Goal: Task Accomplishment & Management: Use online tool/utility

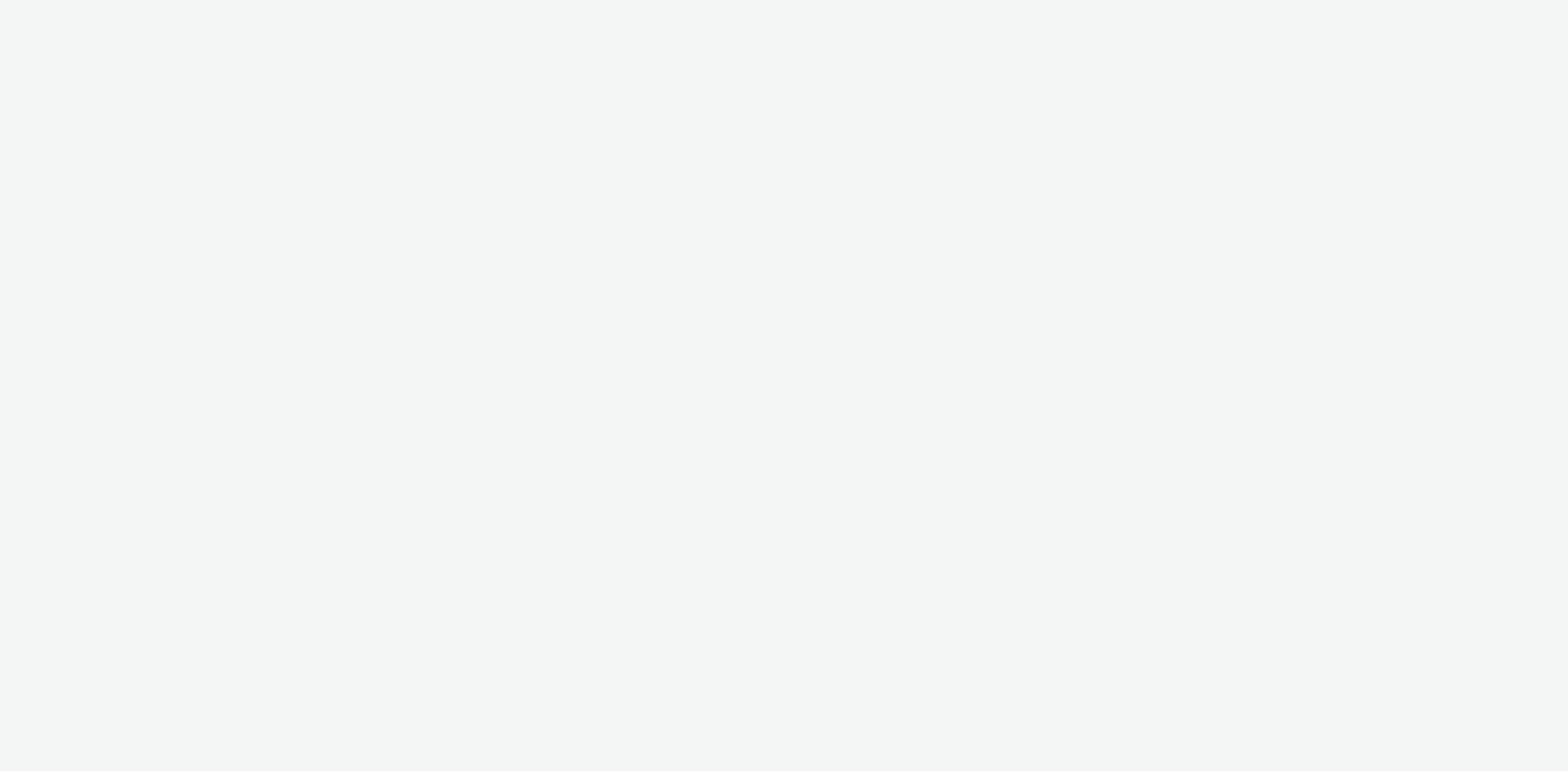
select select "d07aba32-d775-4fed-a722-f10c6504dd64"
select select "f97d6638-e0a1-4f7a-bf46-55015878e29e"
select select "d07aba32-d775-4fed-a722-f10c6504dd64"
select select "f97d6638-e0a1-4f7a-bf46-55015878e29e"
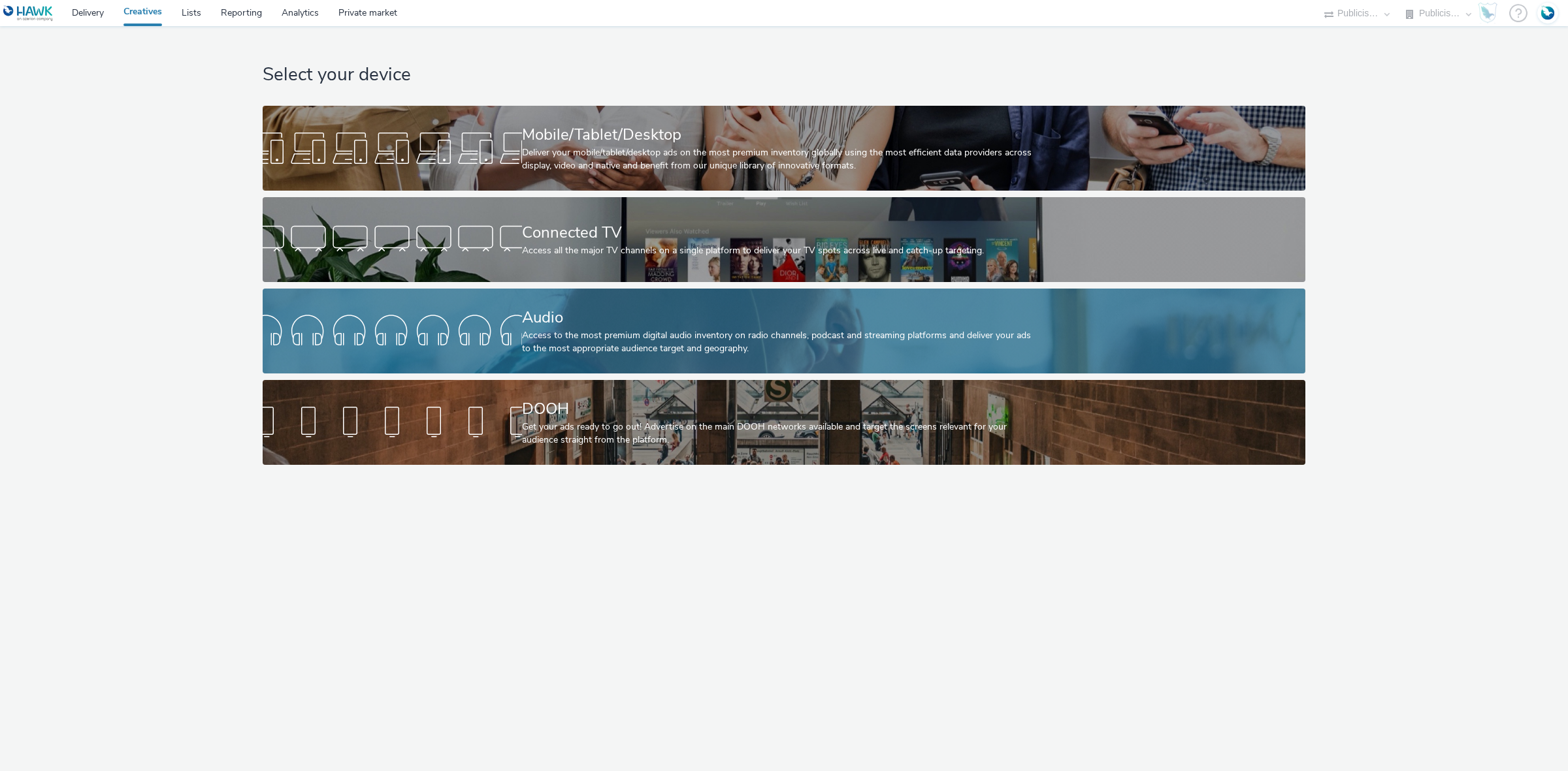
click at [590, 339] on div "Access to the most premium digital audio inventory on radio channels, podcast a…" at bounding box center [782, 342] width 519 height 27
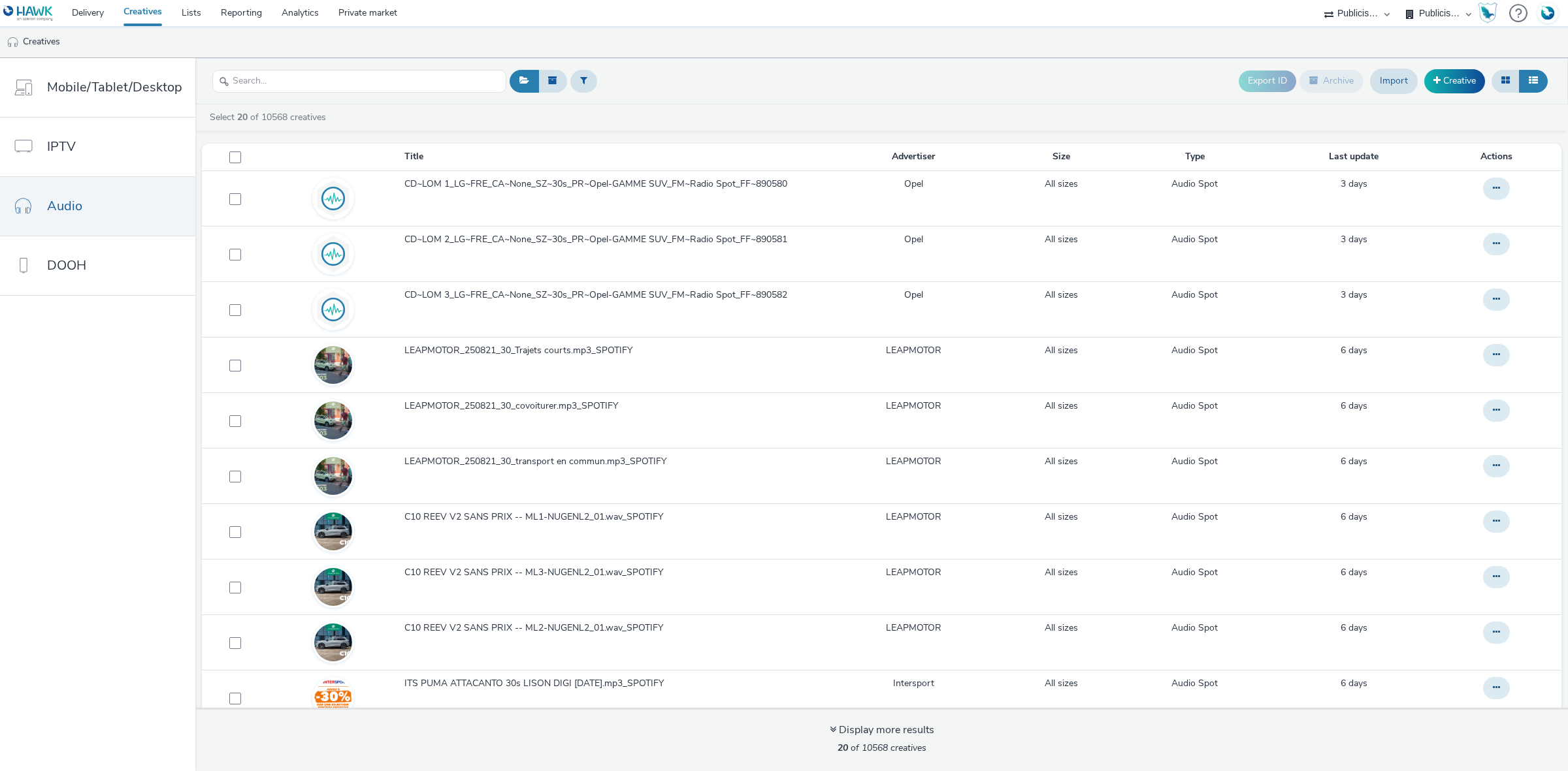
click at [1356, 13] on select "ABI Media Ad4Health Adevinta ADITIKS Adops Agence79 AllMatik AMnet FR Amplifi F…" at bounding box center [1357, 13] width 79 height 26
select select "24a55a22-8aa5-41c4-a59c-f152ca3b36a1"
click at [1396, 0] on select "ABI Media Ad4Health Adevinta ADITIKS Adops Agence79 AllMatik AMnet FR Amplifi F…" at bounding box center [1357, 13] width 79 height 26
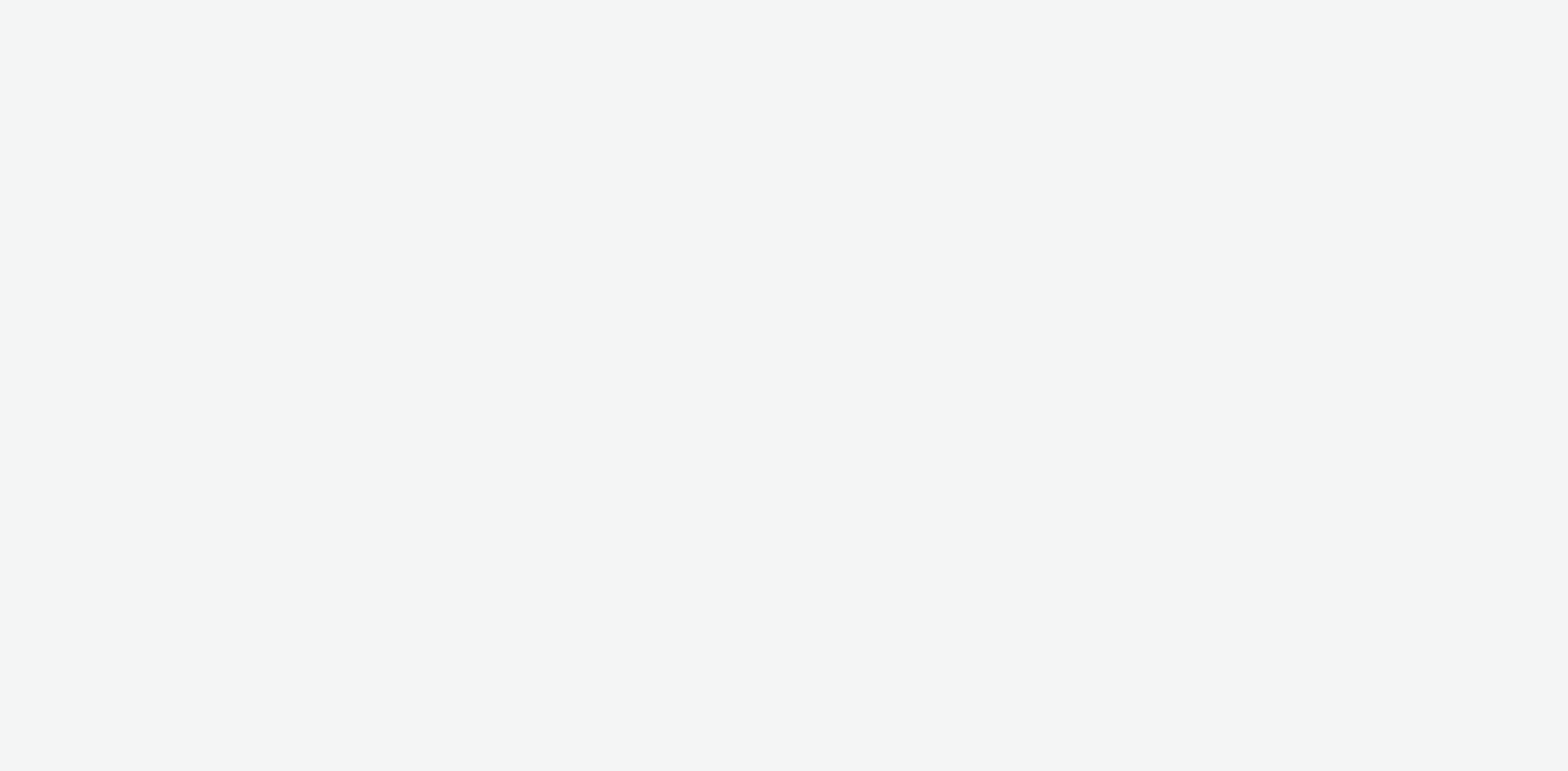
select select "24a55a22-8aa5-41c4-a59c-f152ca3b36a1"
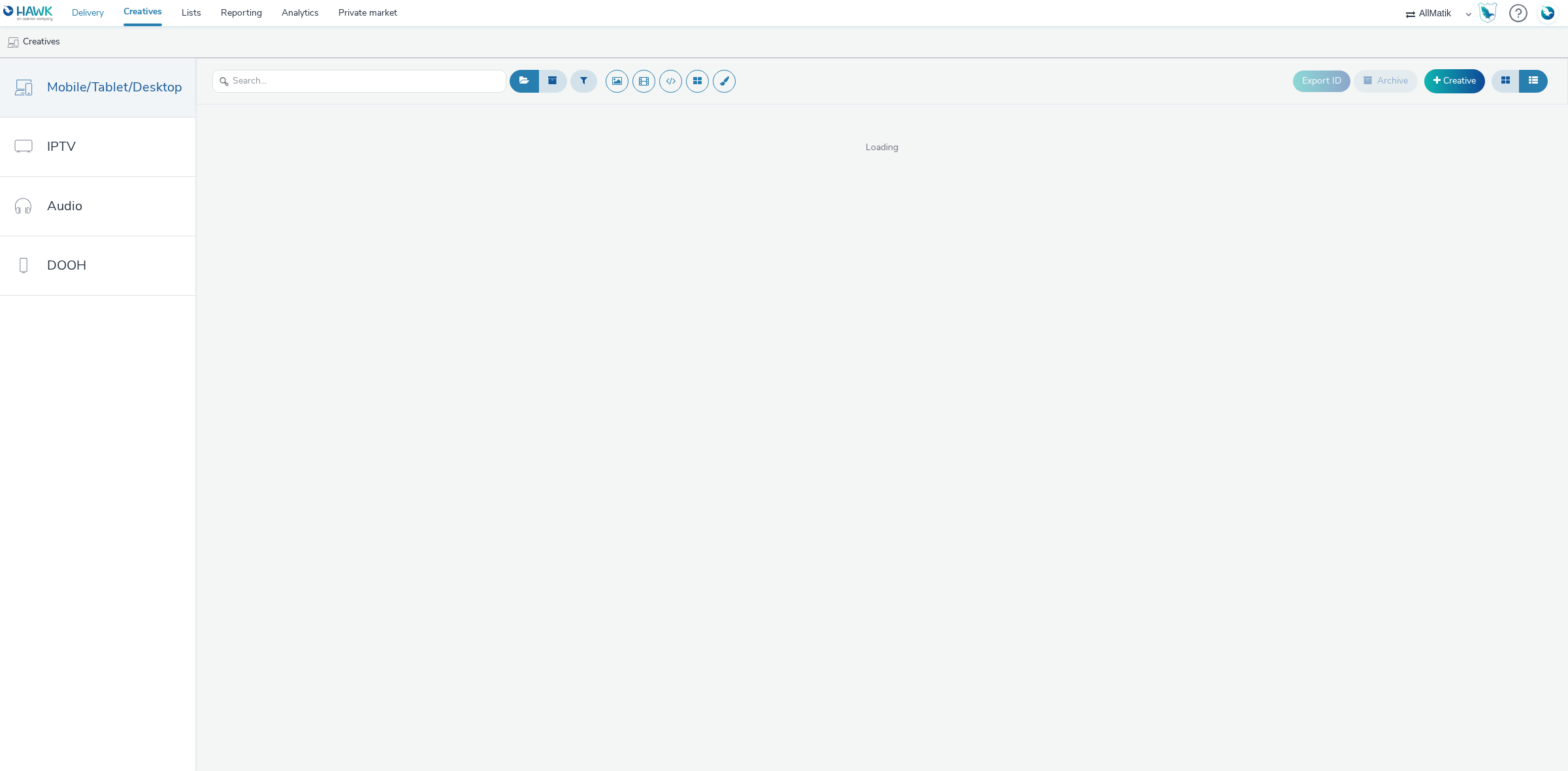
click at [82, 13] on link "Delivery" at bounding box center [88, 13] width 52 height 26
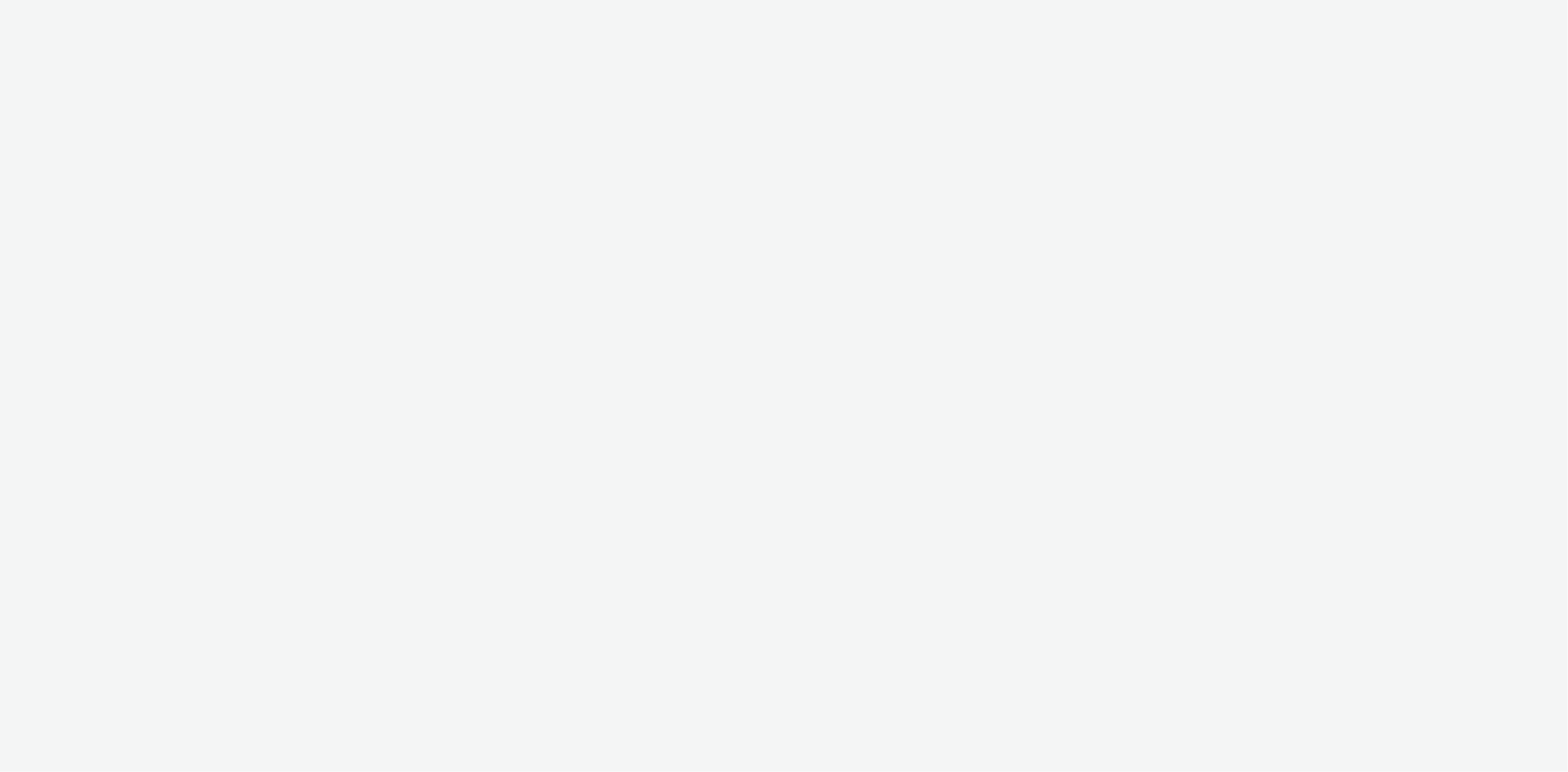
select select "d07aba32-d775-4fed-a722-f10c6504dd64"
select select "f97d6638-e0a1-4f7a-bf46-55015878e29e"
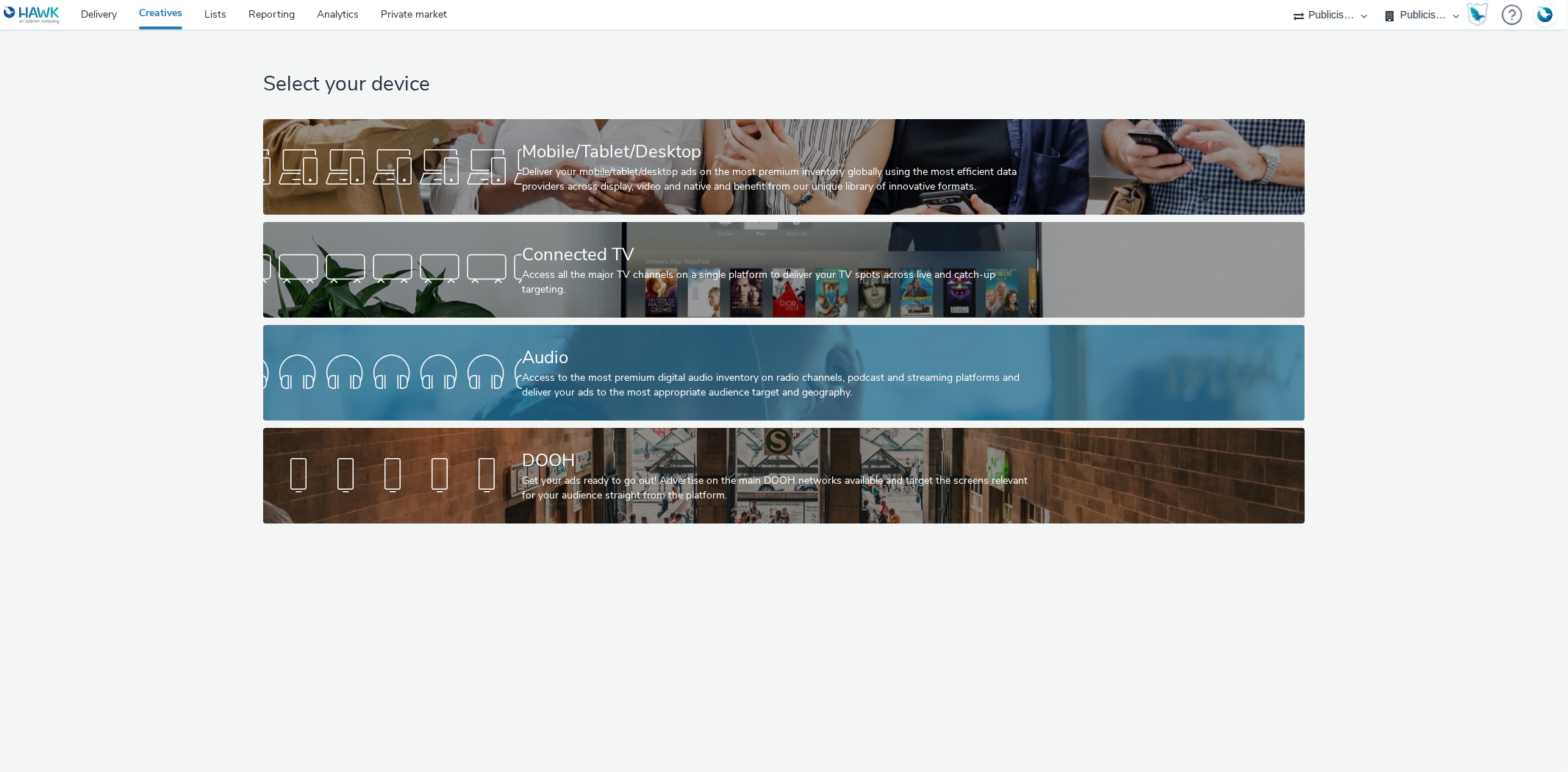
click at [640, 380] on div "Access to the most premium digital audio inventory on radio channels, podcast a…" at bounding box center [781, 385] width 519 height 30
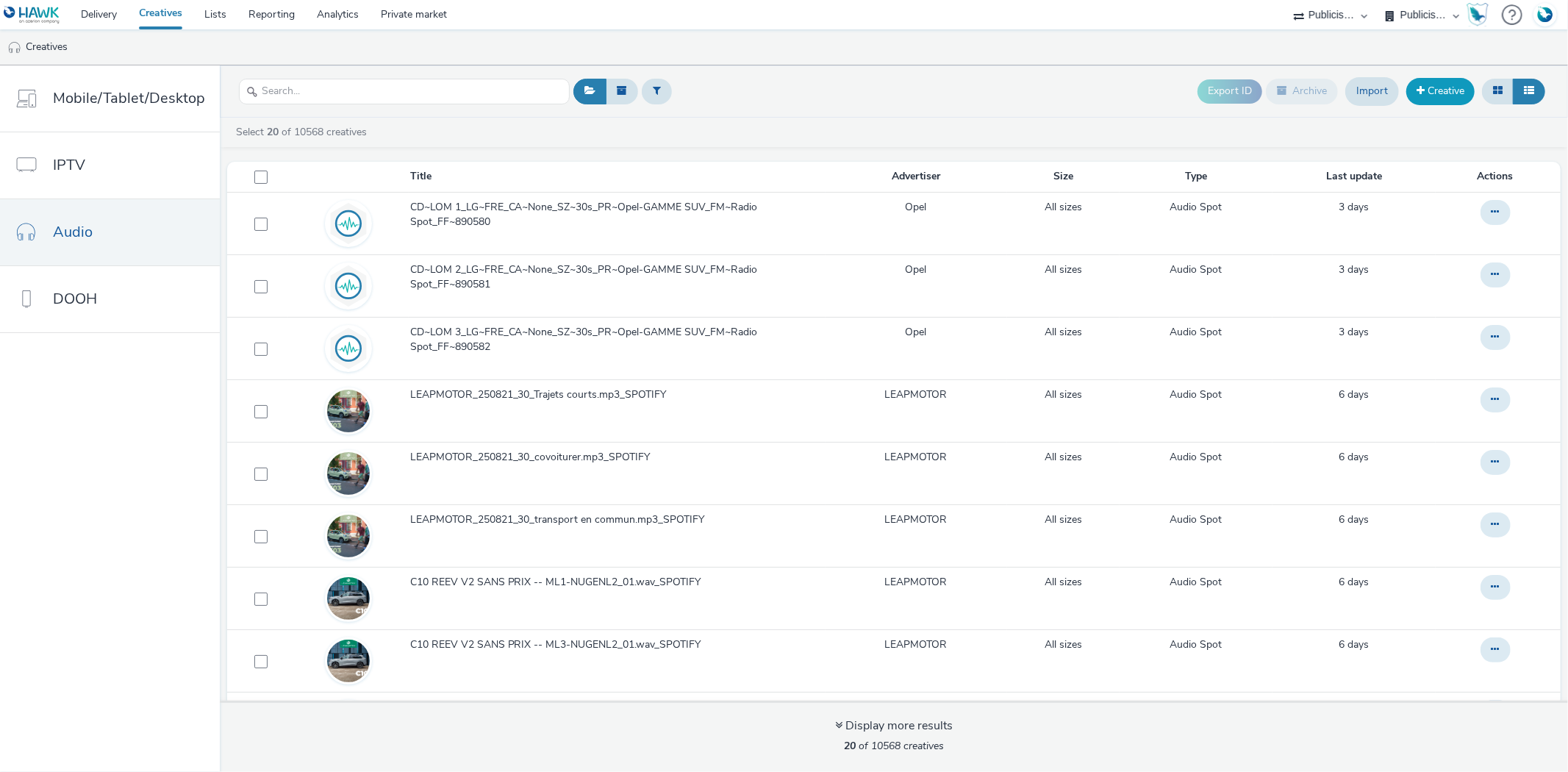
click at [1443, 93] on link "Creative" at bounding box center [1440, 91] width 68 height 26
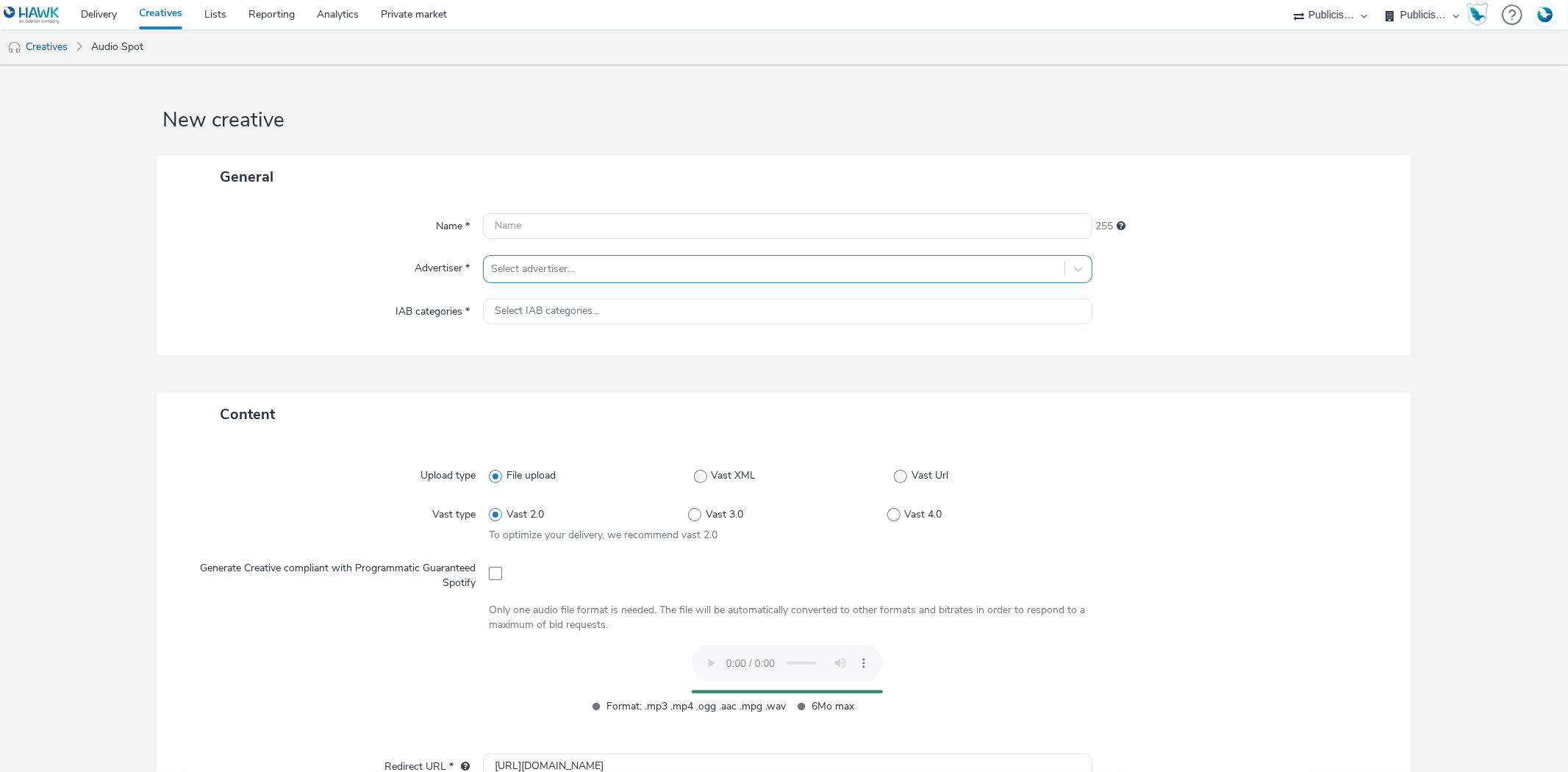
click at [513, 274] on div at bounding box center [774, 269] width 565 height 18
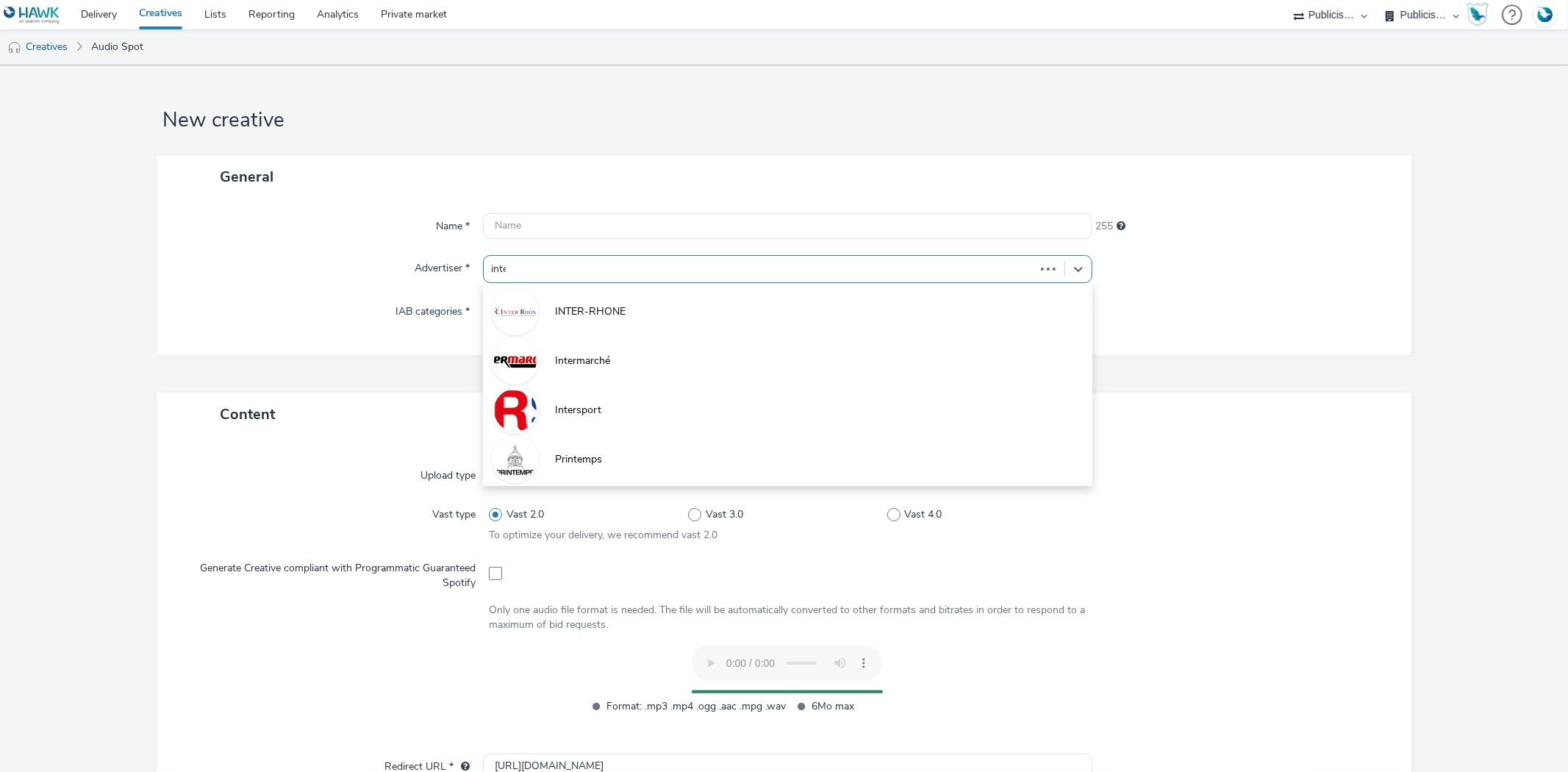
type input "interm"
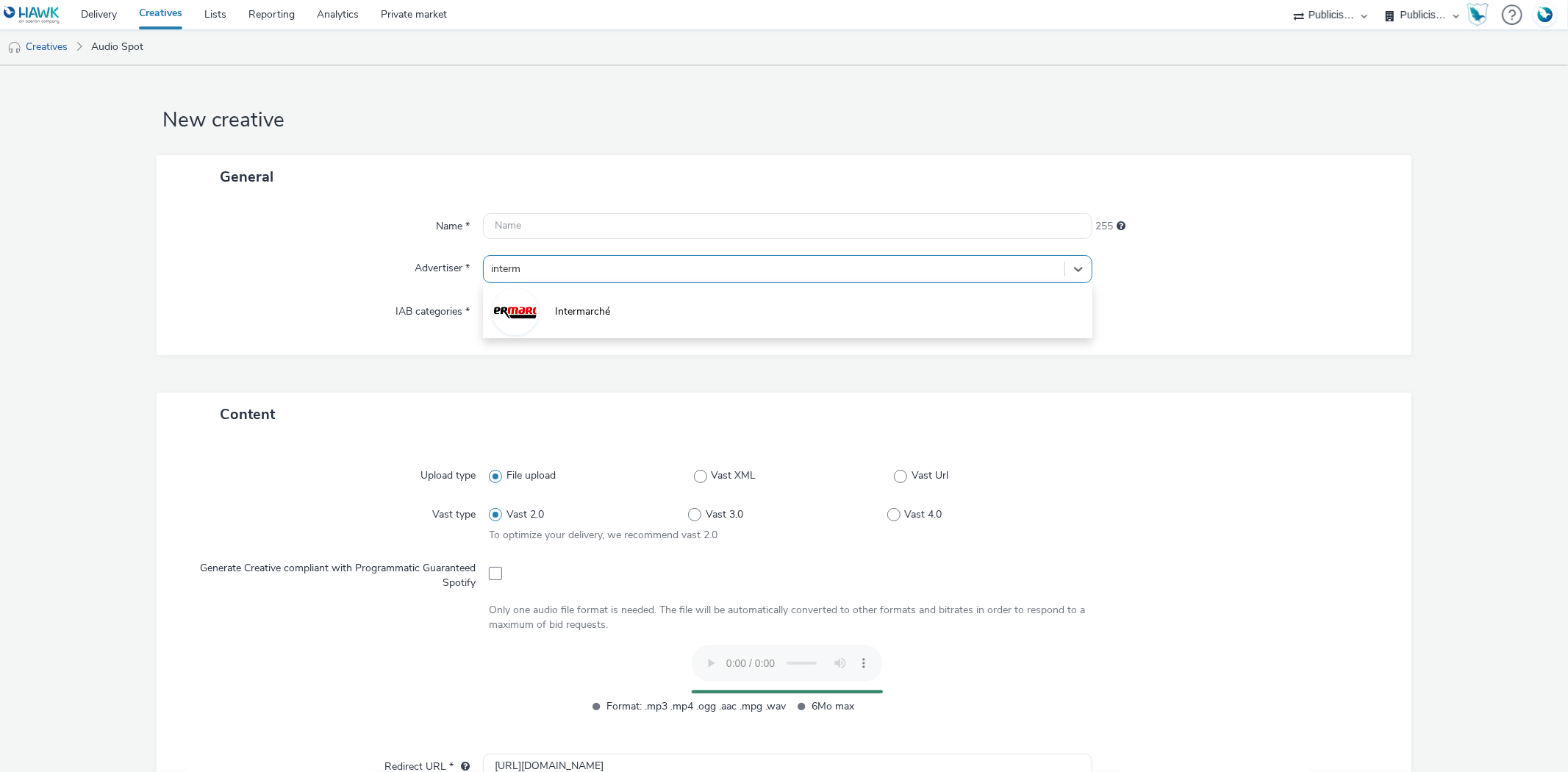
click at [557, 284] on div "Intermarché" at bounding box center [787, 311] width 609 height 55
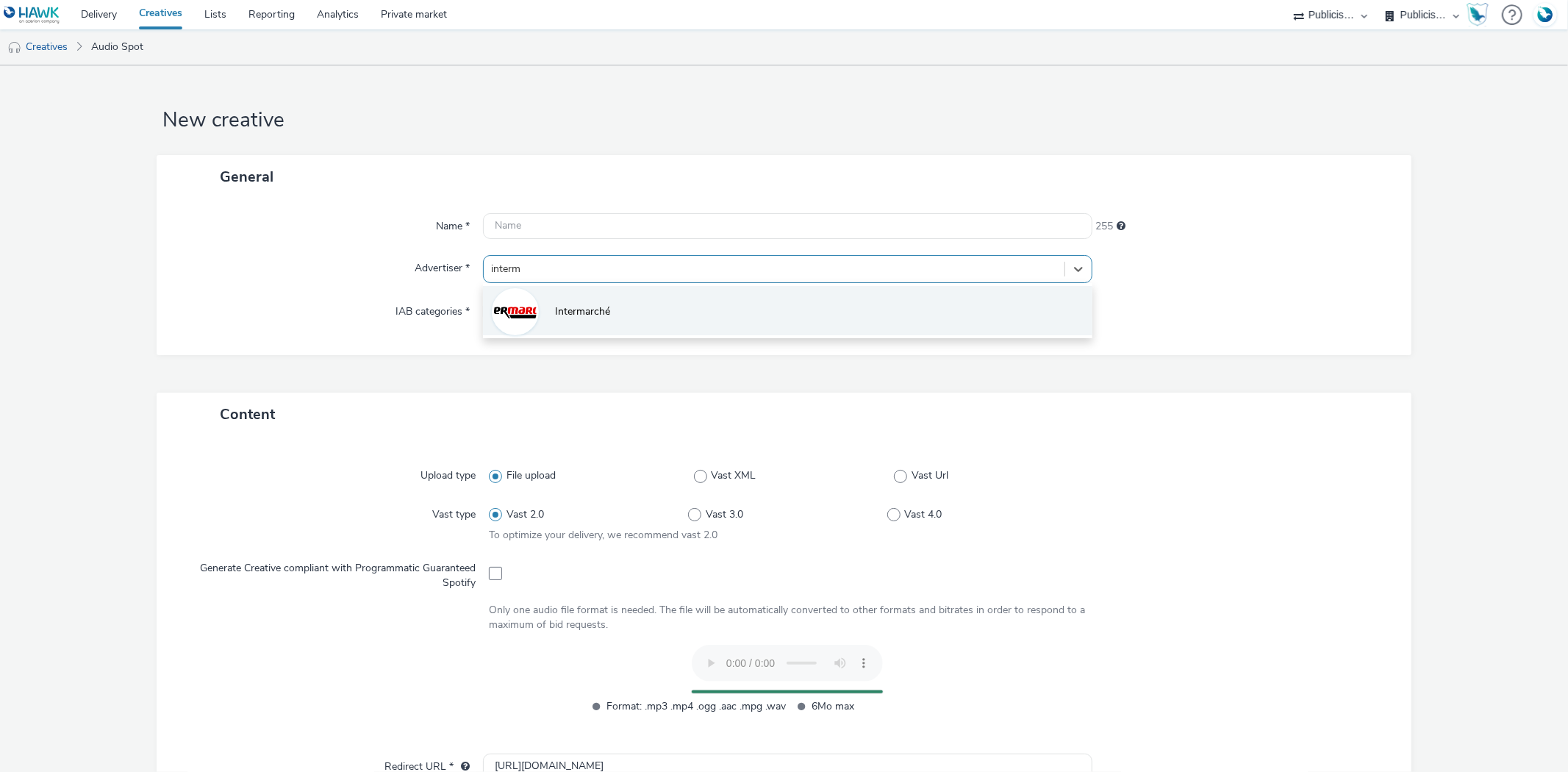
click at [571, 304] on span "Intermarché" at bounding box center [582, 311] width 55 height 15
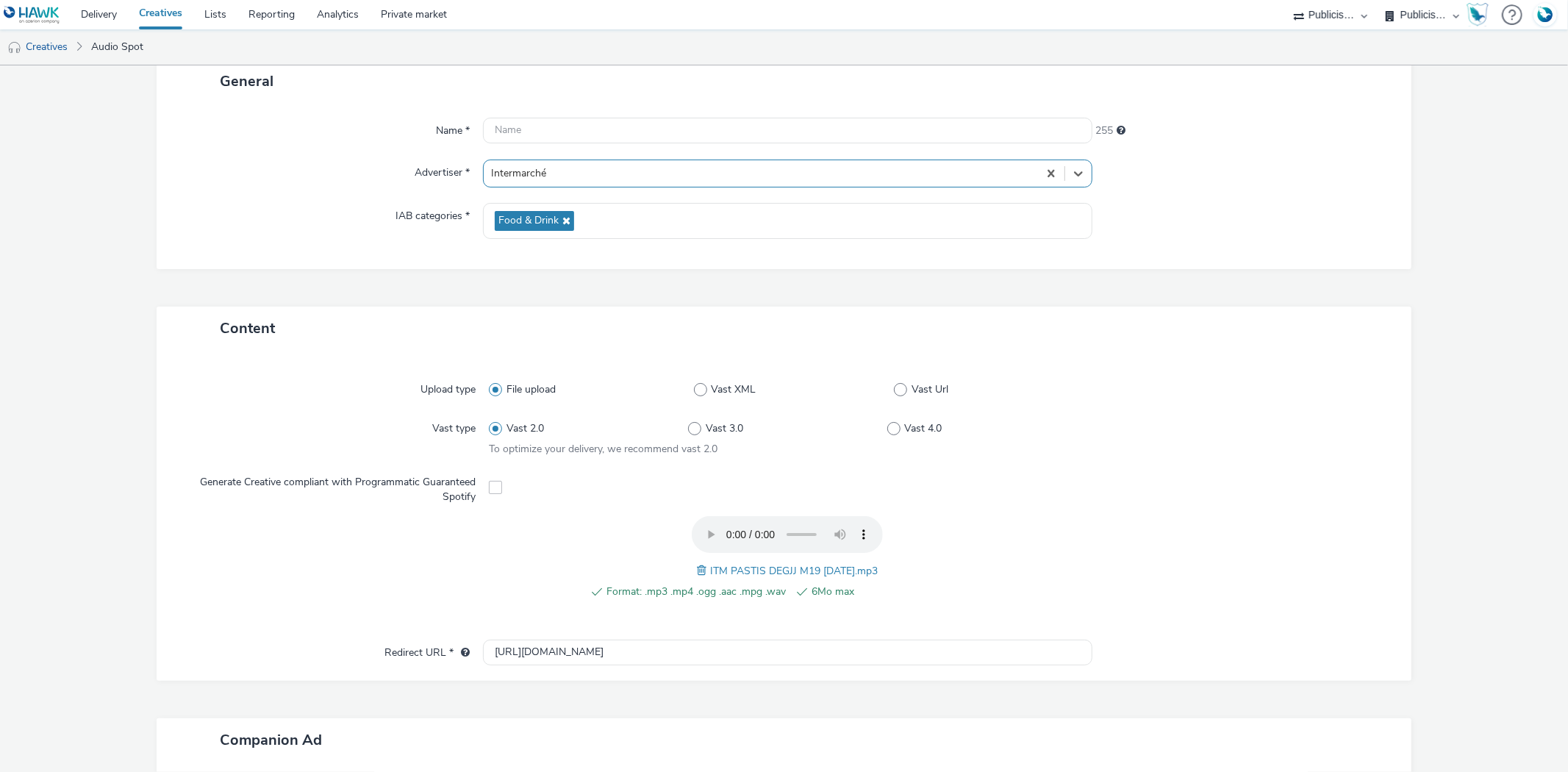
scroll to position [326, 0]
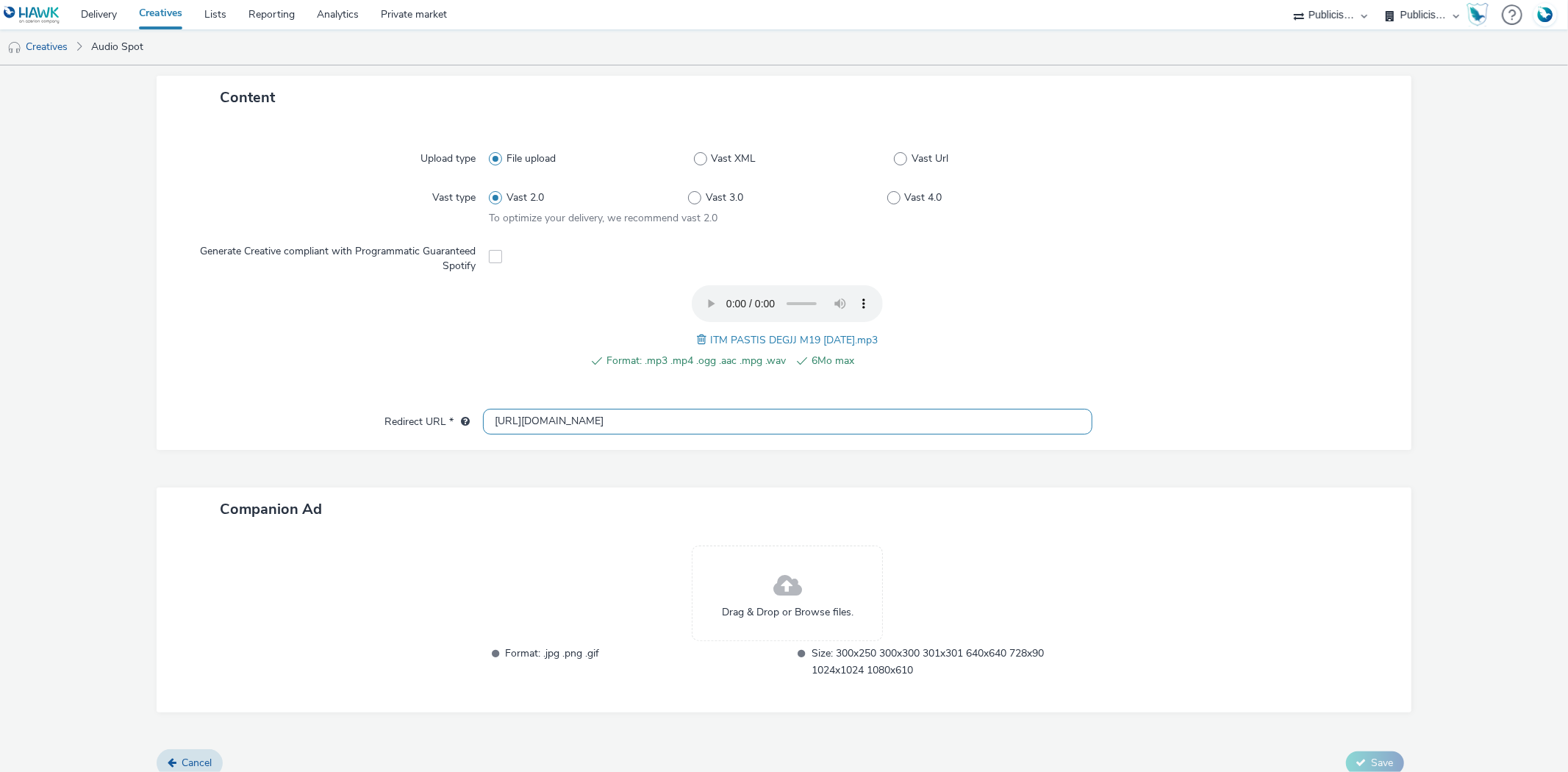
click at [507, 413] on input "http://intermarche.com" at bounding box center [787, 421] width 609 height 26
click at [508, 419] on input "http://intermarche.com" at bounding box center [787, 421] width 609 height 26
type input "https://intermarche.com"
click at [725, 333] on span "ITM PASTIS DEGJJ M19 21.08.25.mp3" at bounding box center [794, 340] width 168 height 14
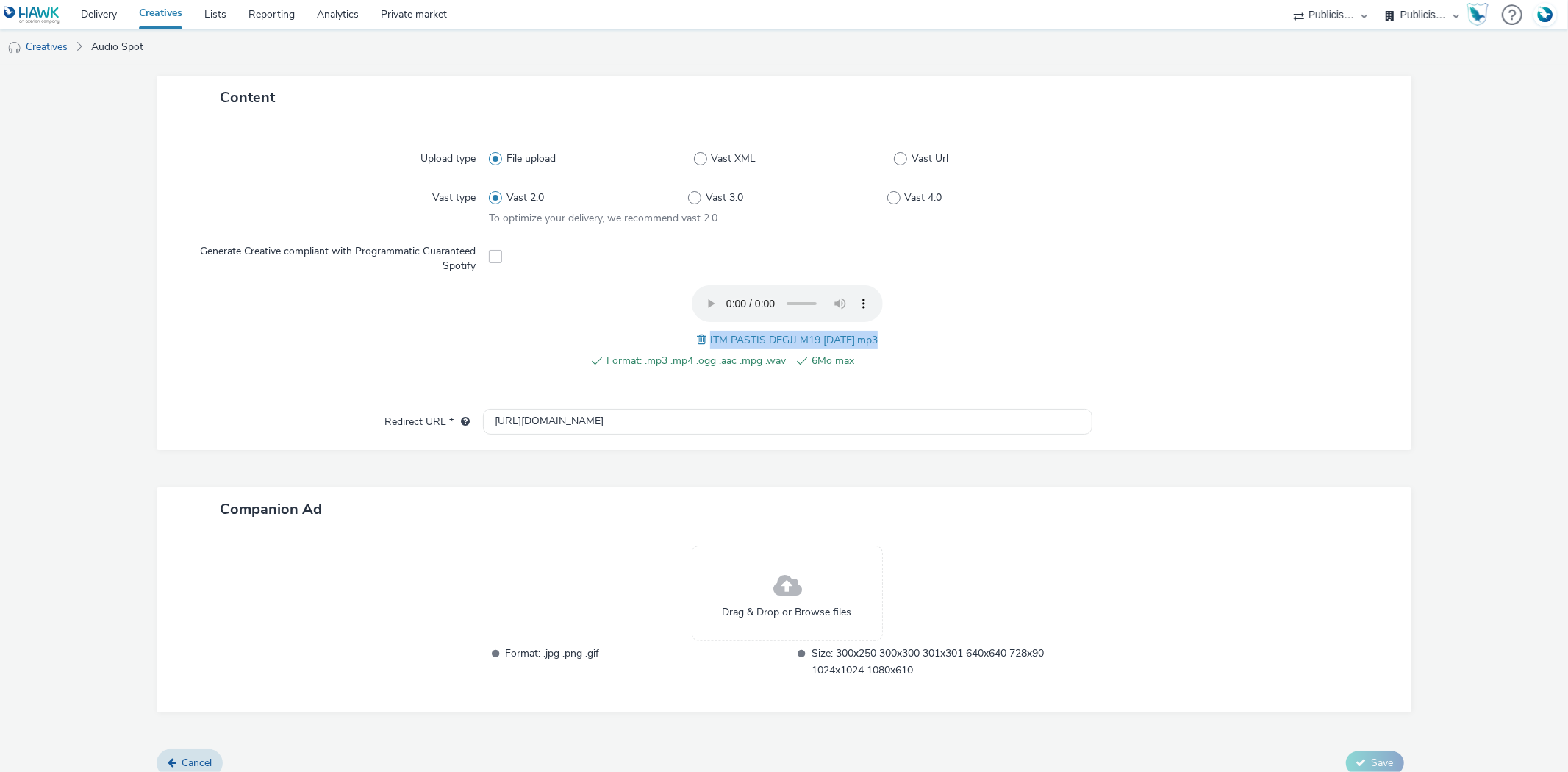
click at [726, 333] on span "ITM PASTIS DEGJJ M19 21.08.25.mp3" at bounding box center [794, 340] width 168 height 14
copy span "ITM PASTIS DEGJJ M19 21.08.25.mp3"
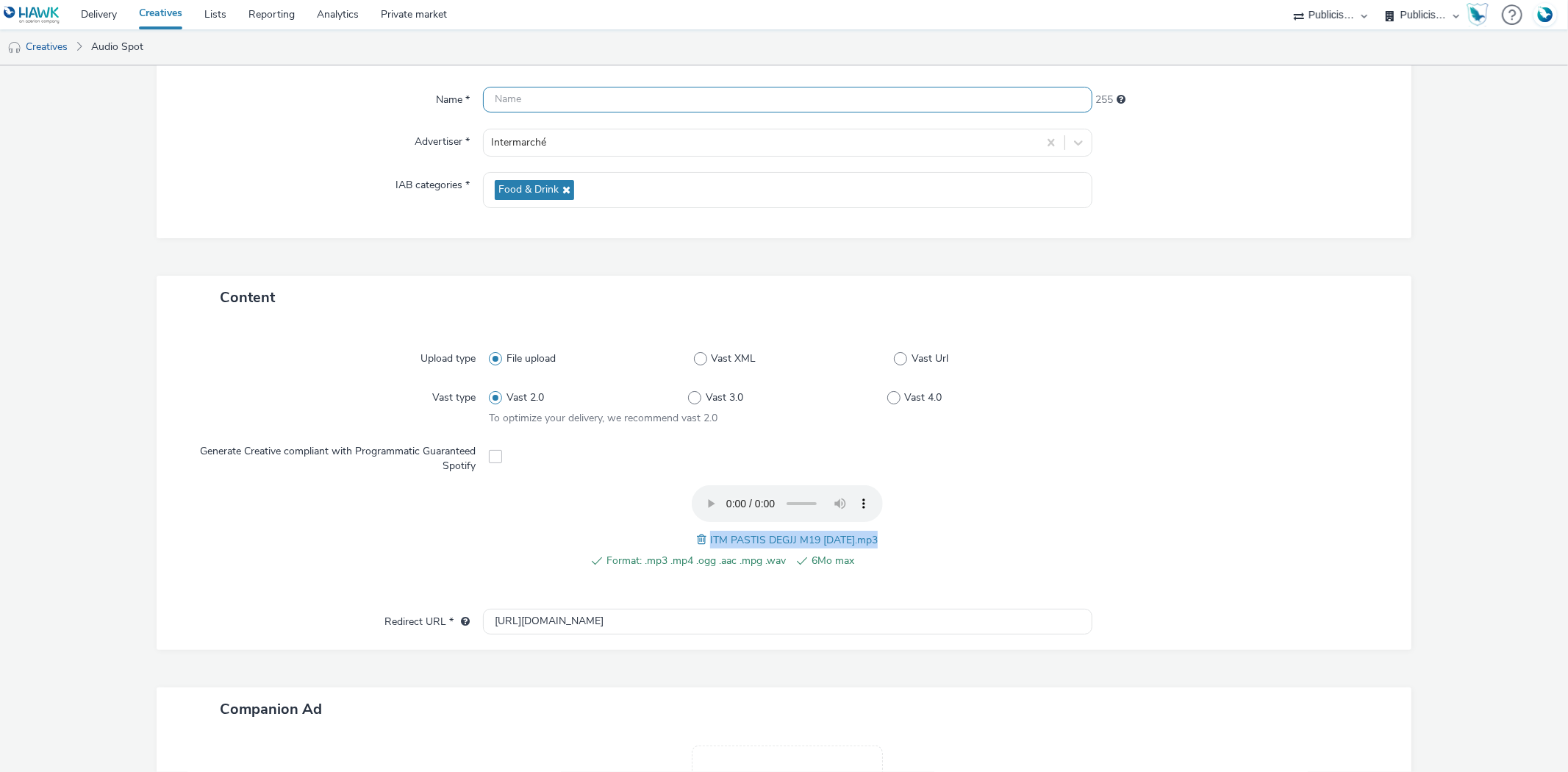
scroll to position [0, 0]
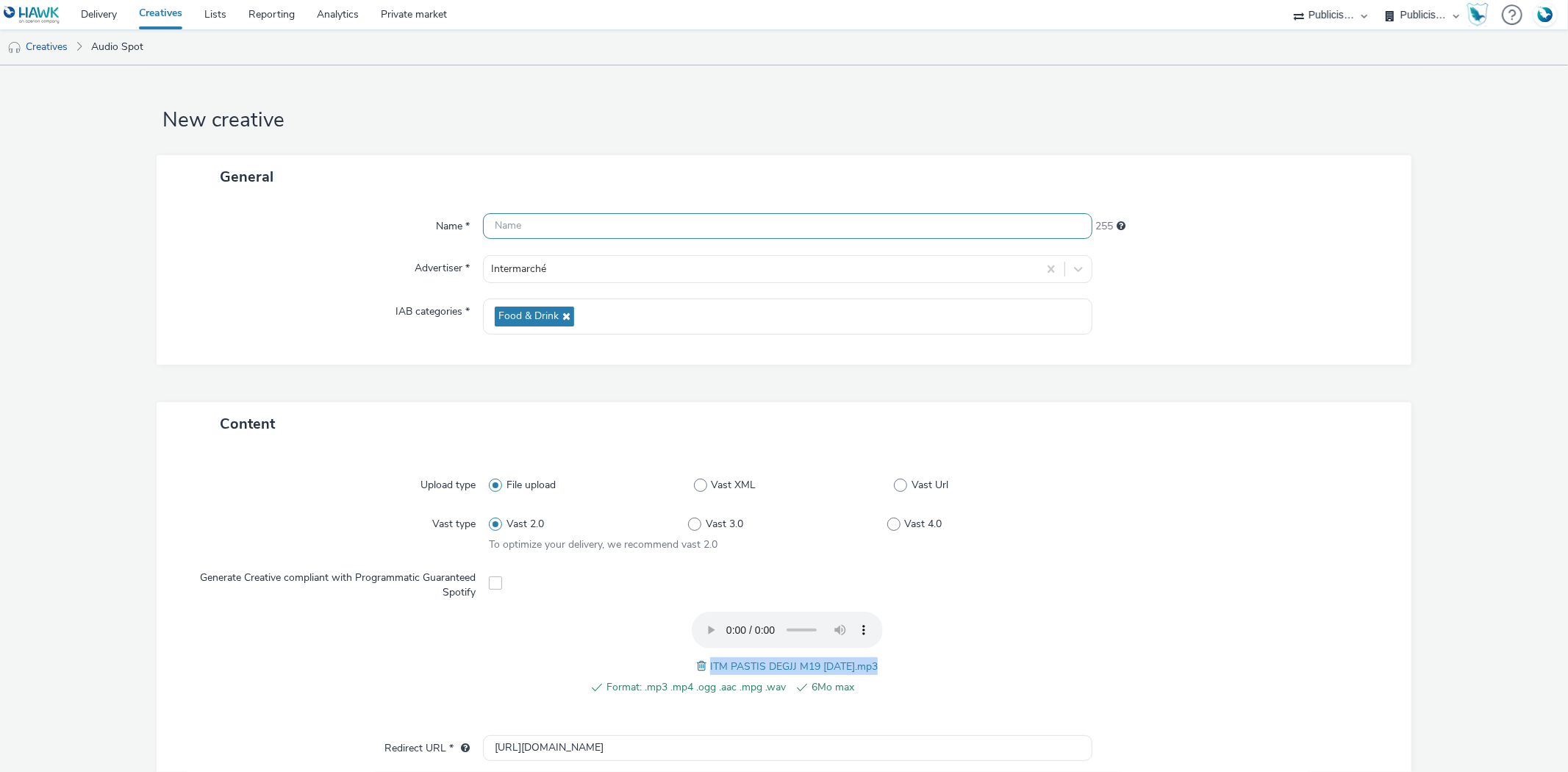
click at [567, 234] on input "text" at bounding box center [787, 226] width 609 height 26
paste input "ITM PASTIS DEGJJ M19 21.08.25.mp3"
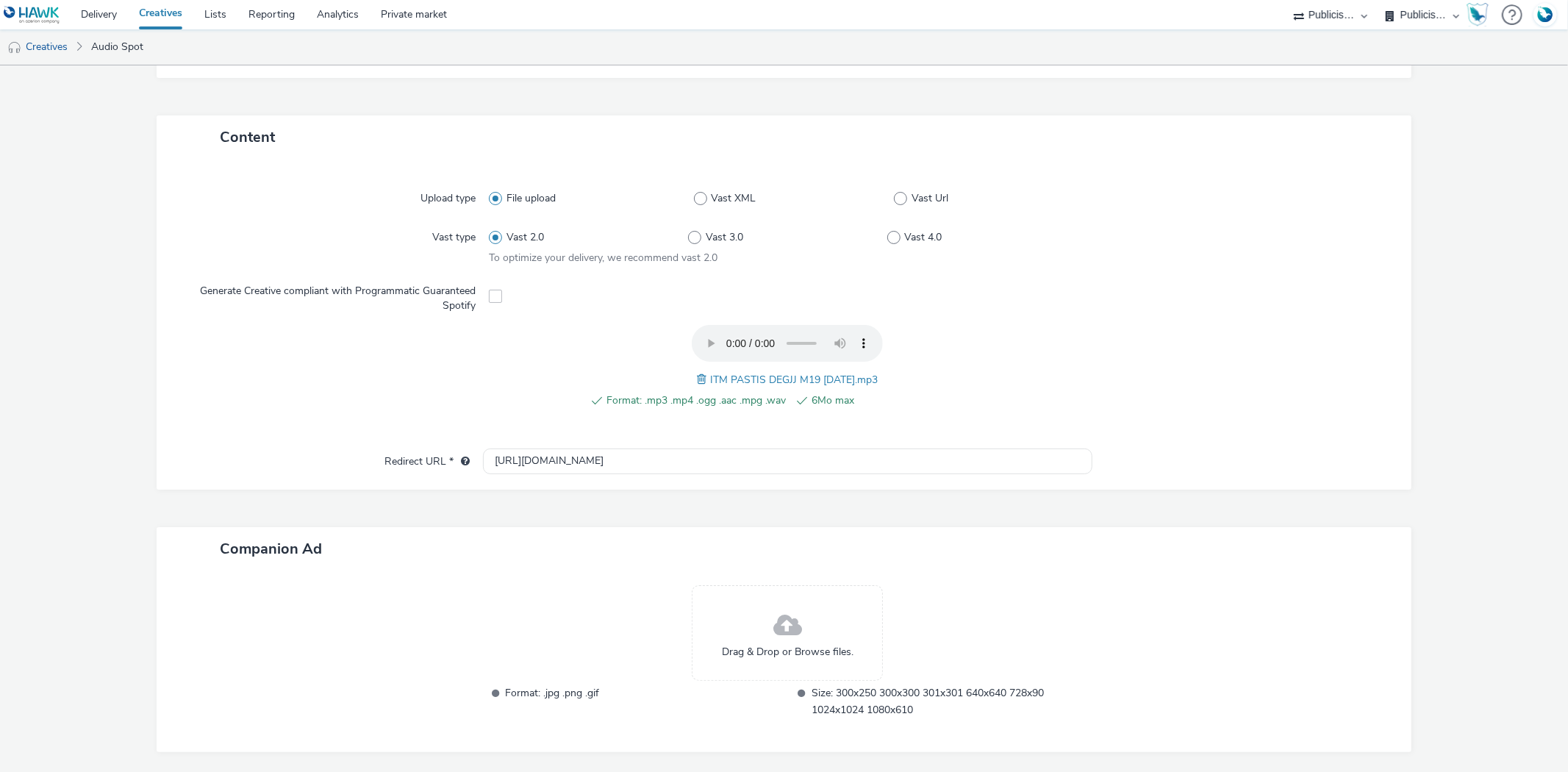
scroll to position [340, 0]
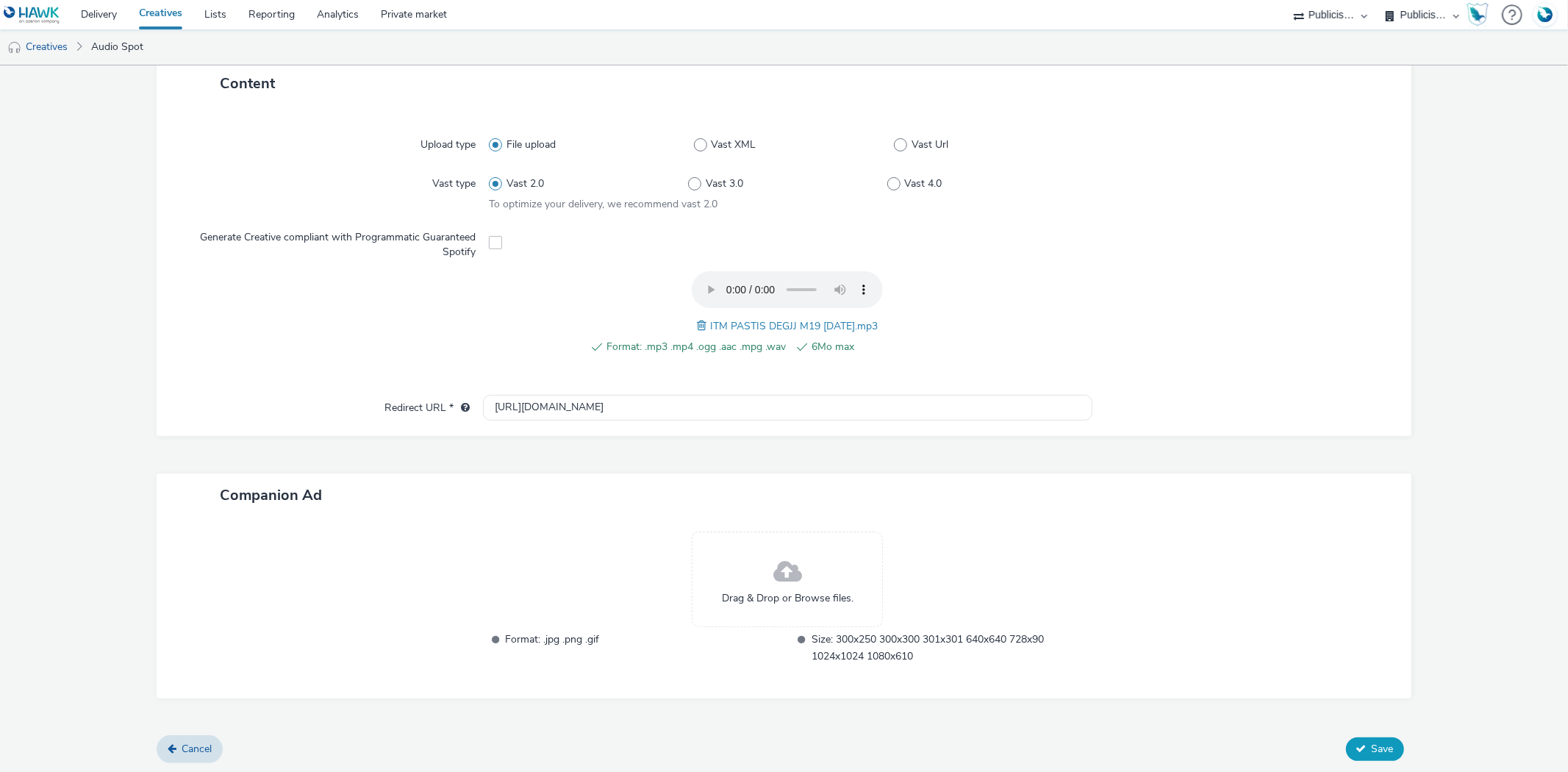
type input "ITM PASTIS DEGJJ M19 21.08.25"
click at [1372, 745] on span "Save" at bounding box center [1382, 749] width 22 height 14
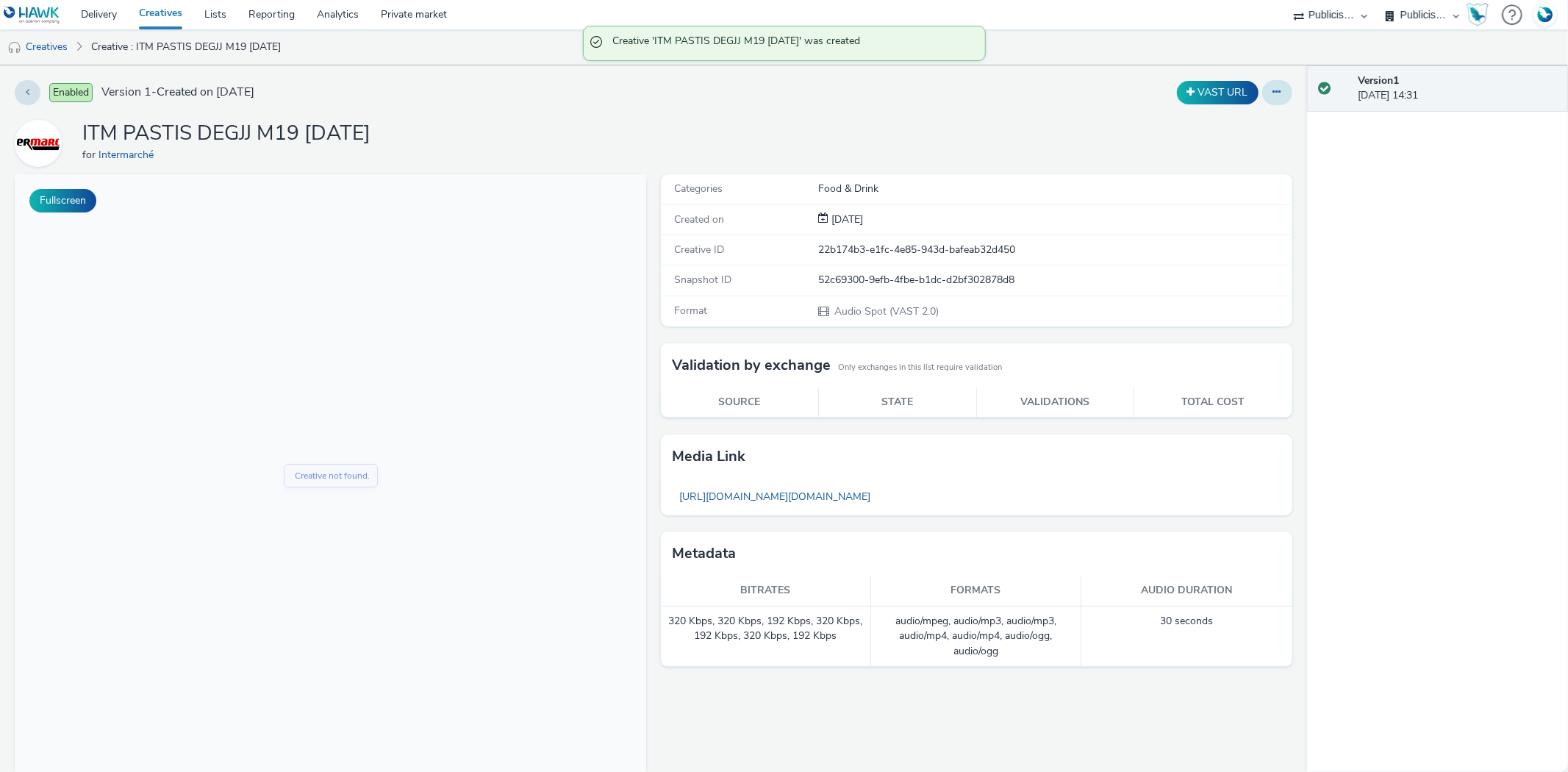
click at [1273, 93] on icon at bounding box center [1277, 92] width 8 height 10
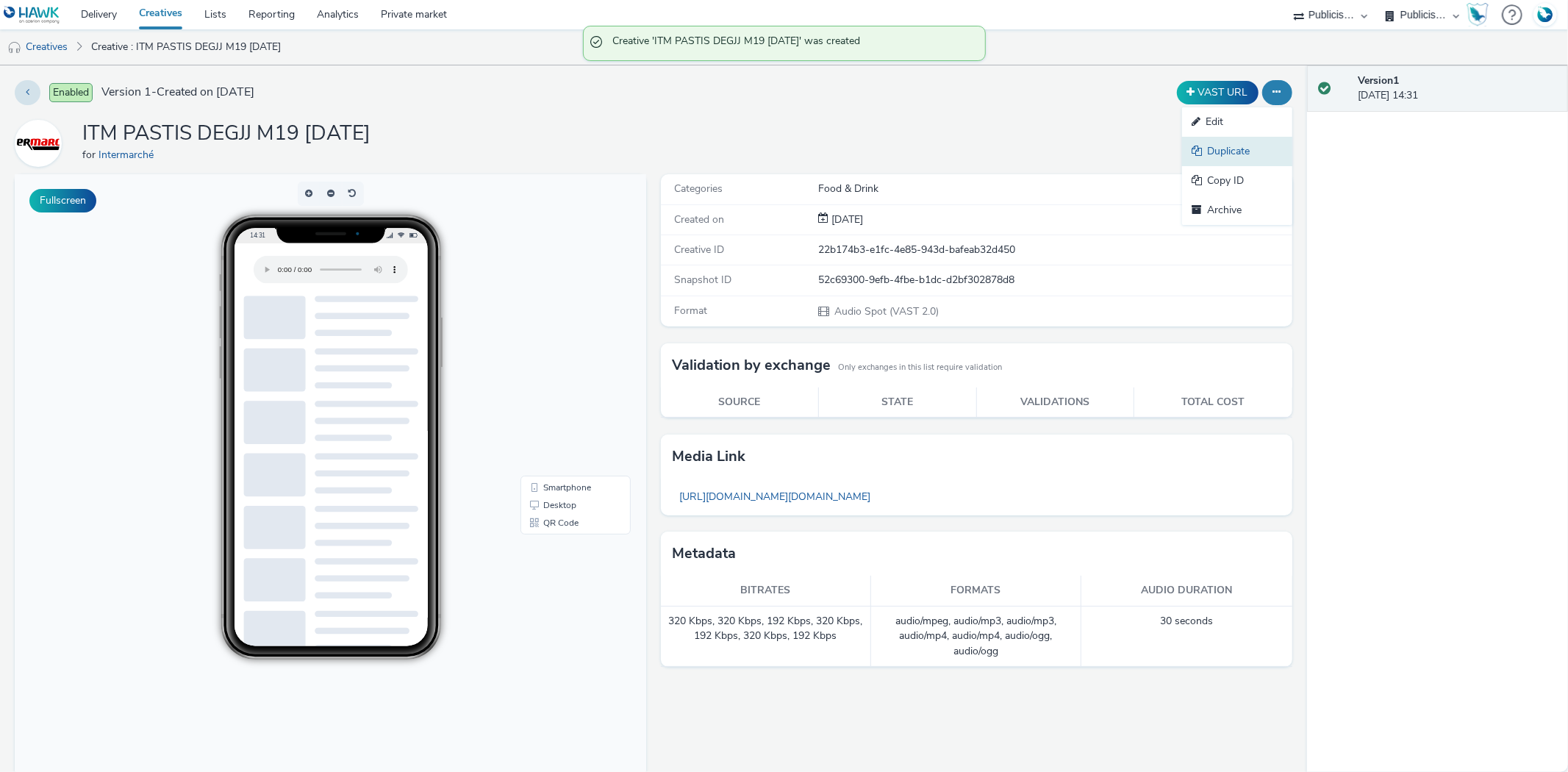
click at [1240, 143] on link "Duplicate" at bounding box center [1237, 151] width 110 height 30
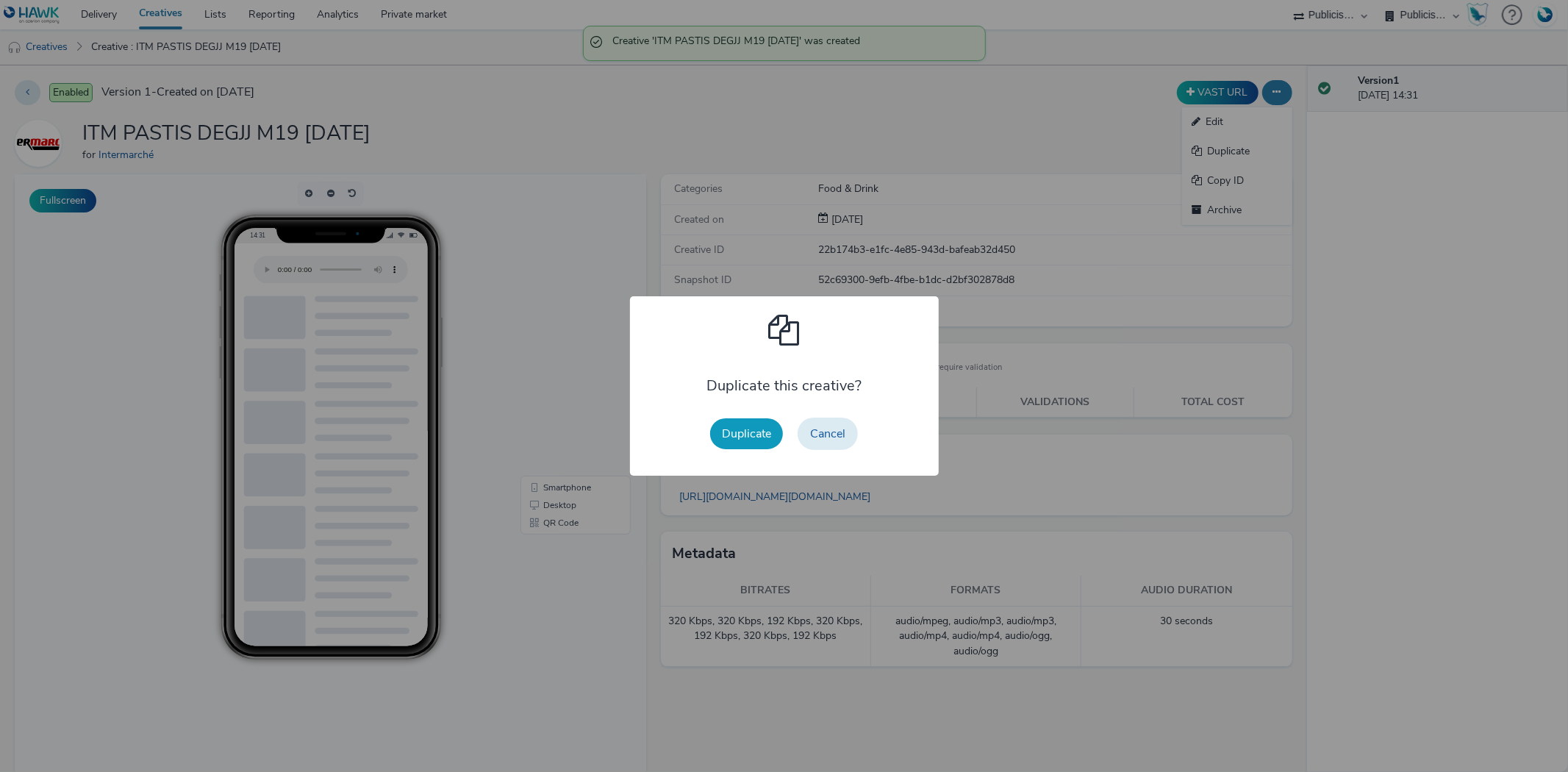
click at [755, 427] on button "Duplicate" at bounding box center [747, 434] width 73 height 31
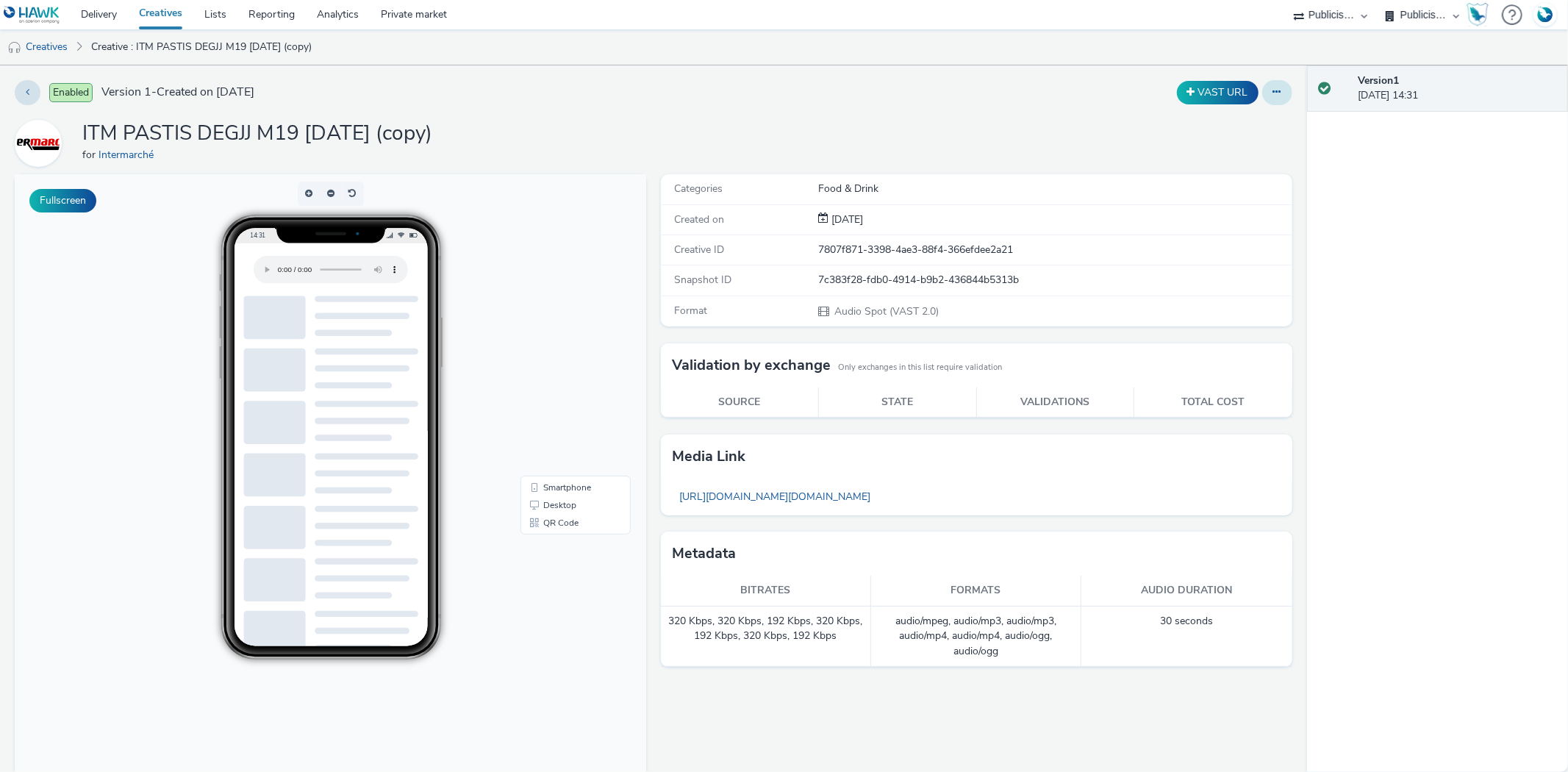
click at [1273, 92] on icon at bounding box center [1277, 92] width 8 height 10
click at [1239, 120] on link "Edit" at bounding box center [1237, 122] width 110 height 30
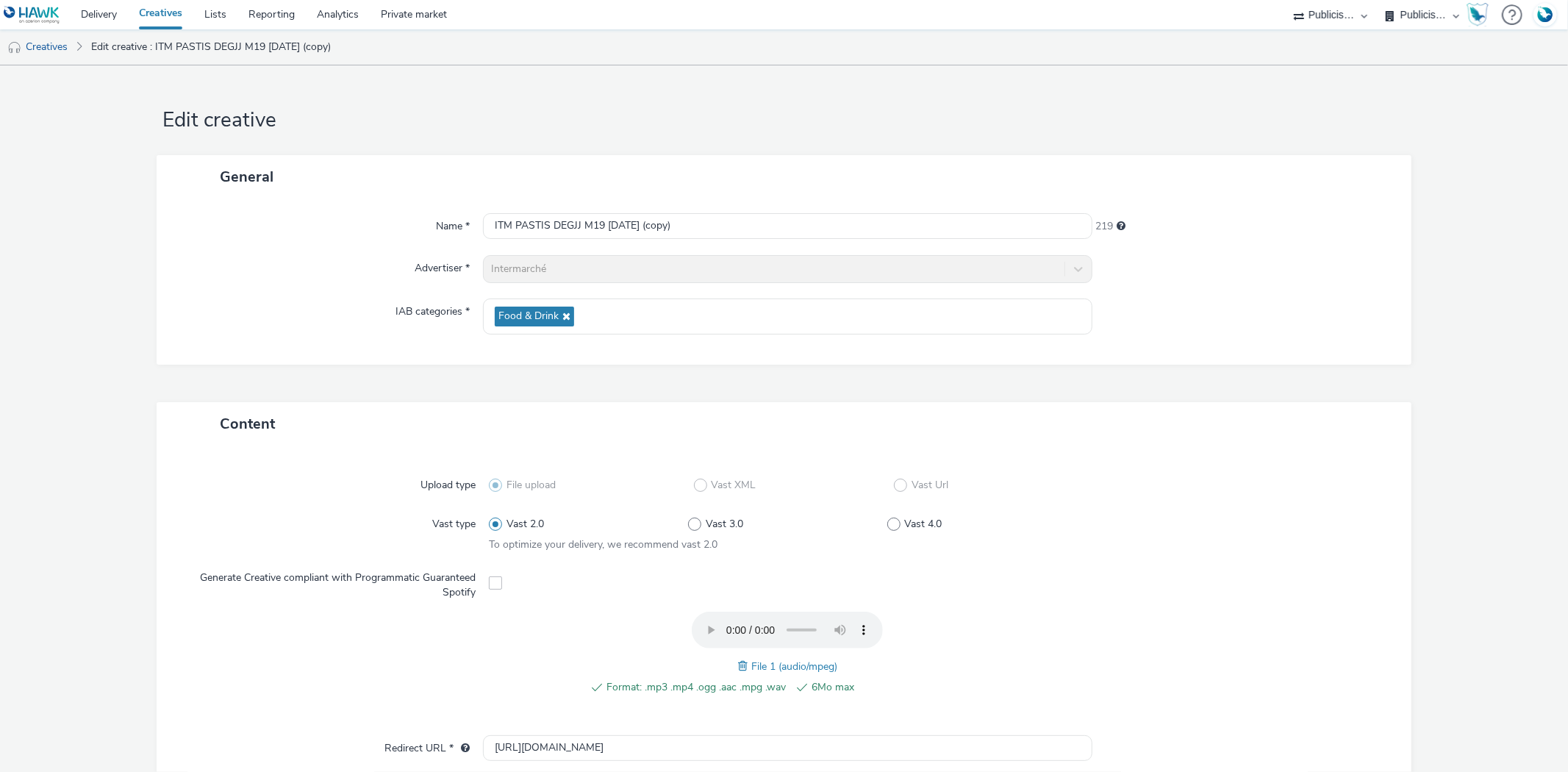
click at [741, 669] on span at bounding box center [744, 666] width 13 height 16
click at [557, 237] on input "ITM PASTIS DEGJJ M19 21.08.25 (copy)" at bounding box center [787, 226] width 609 height 26
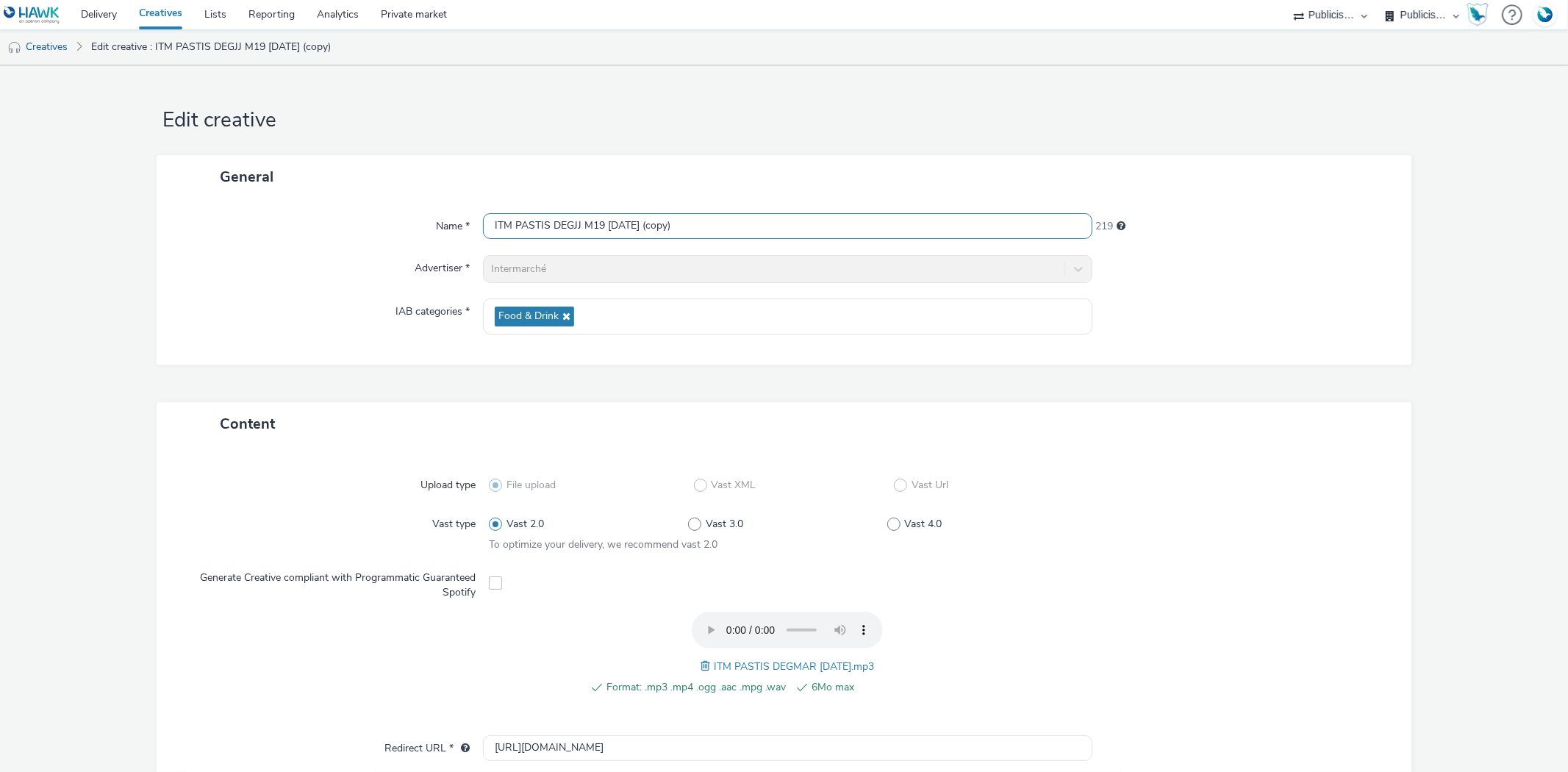
paste input "MAR 21.08.25"
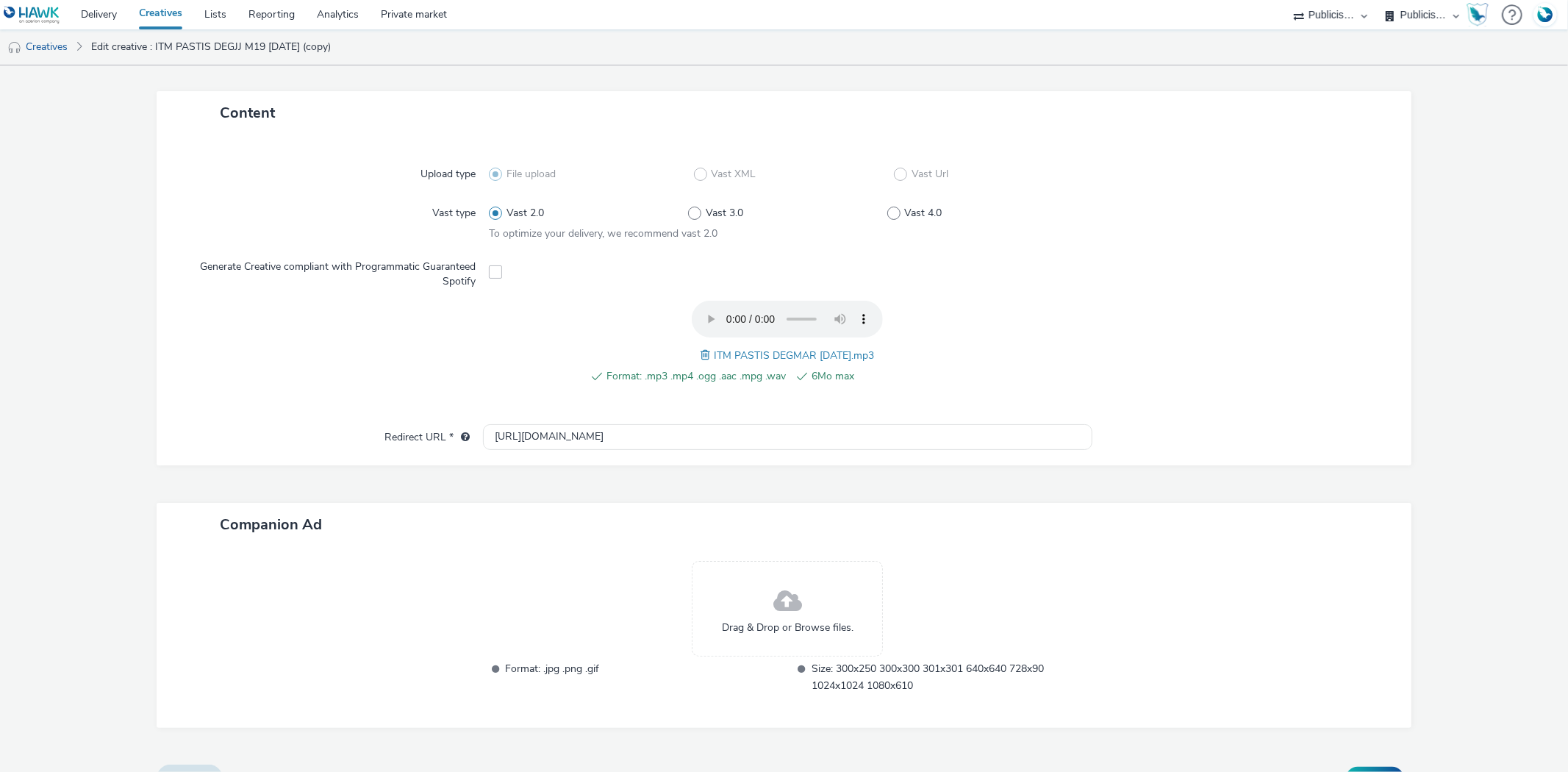
scroll to position [340, 0]
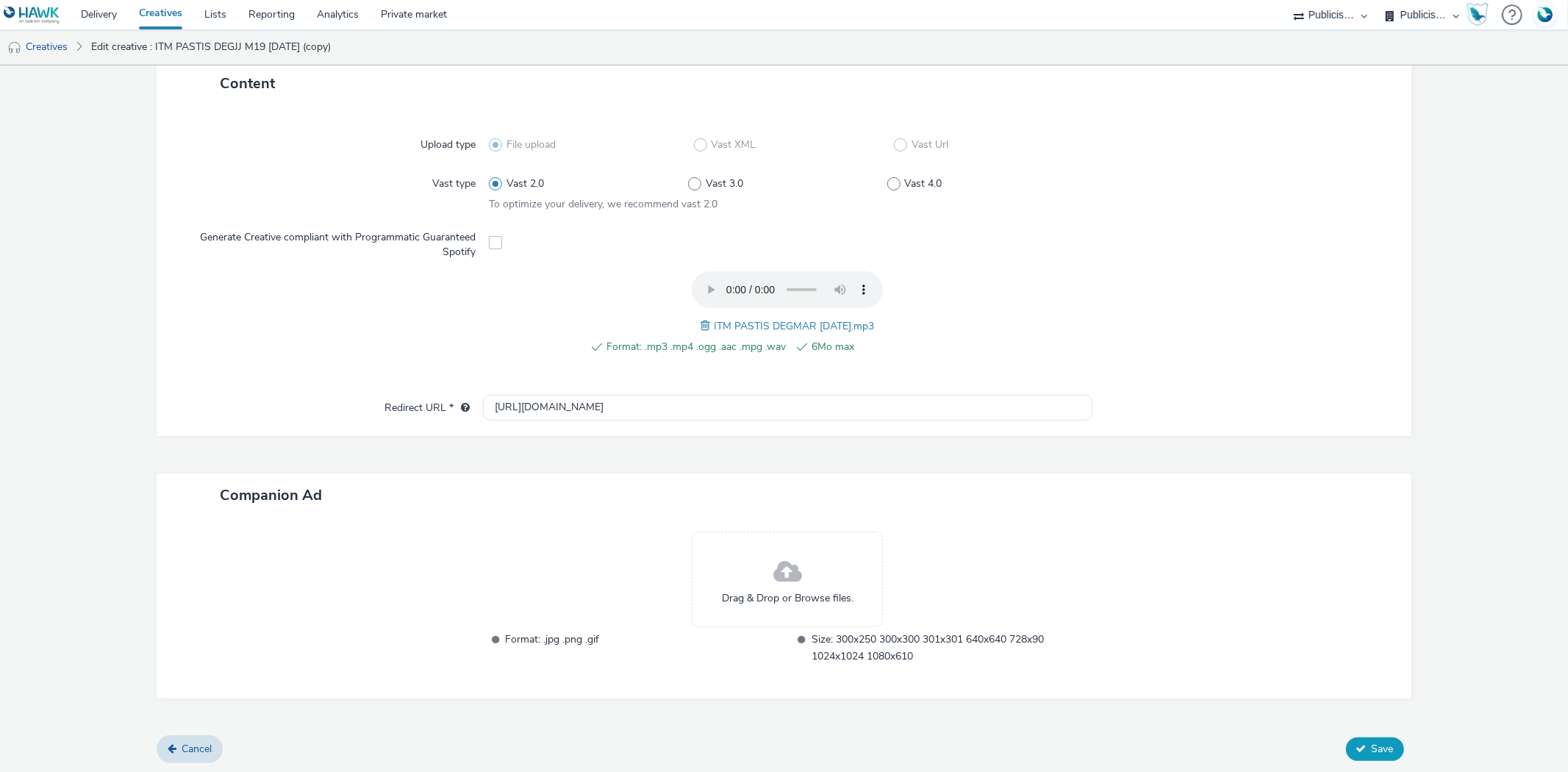
type input "ITM PASTIS DEGMAR 21.08.25"
click at [1358, 747] on button "Save" at bounding box center [1375, 749] width 58 height 23
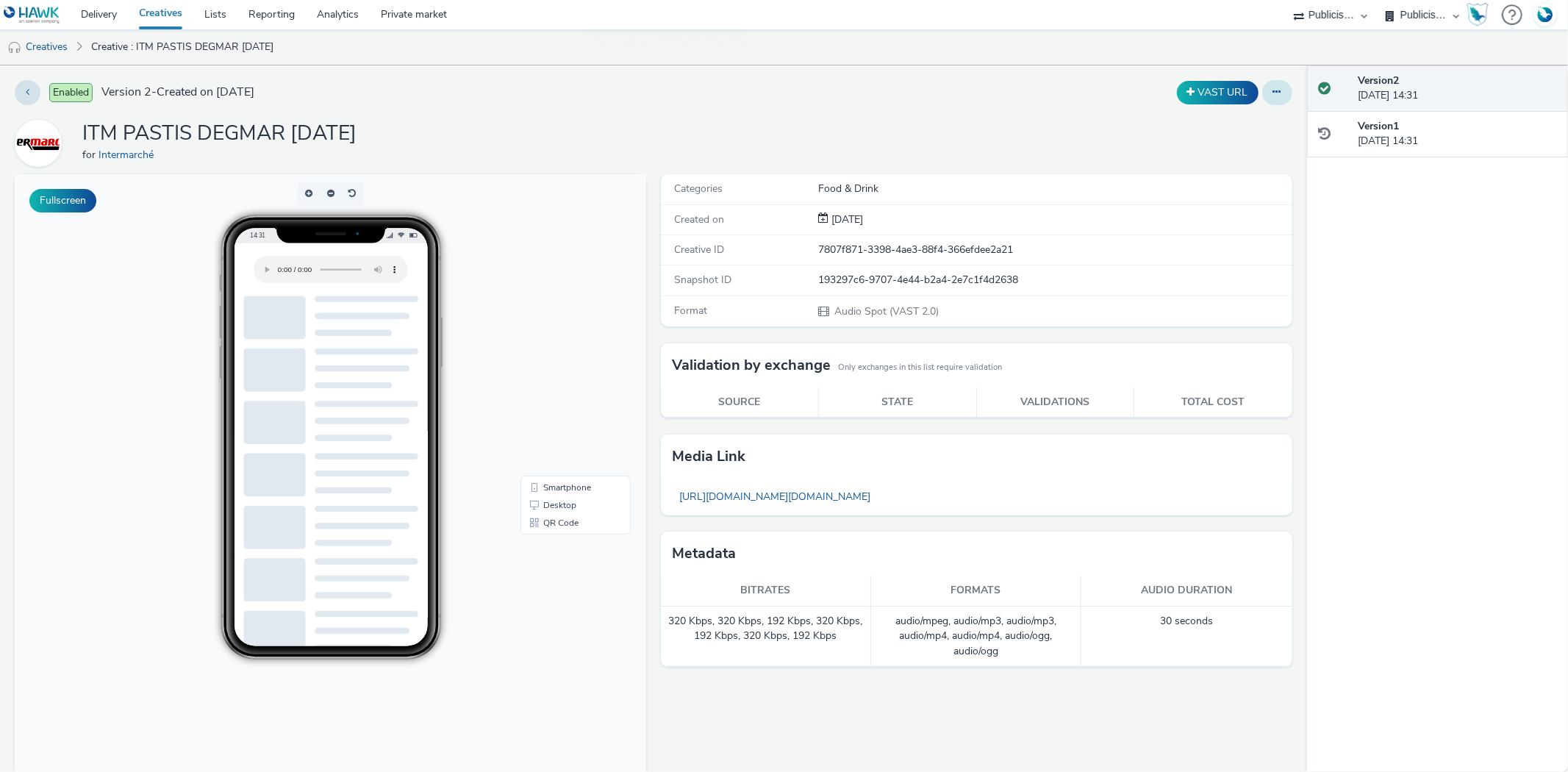
click at [1273, 91] on icon at bounding box center [1277, 92] width 8 height 10
click at [1247, 145] on link "Duplicate" at bounding box center [1237, 151] width 110 height 30
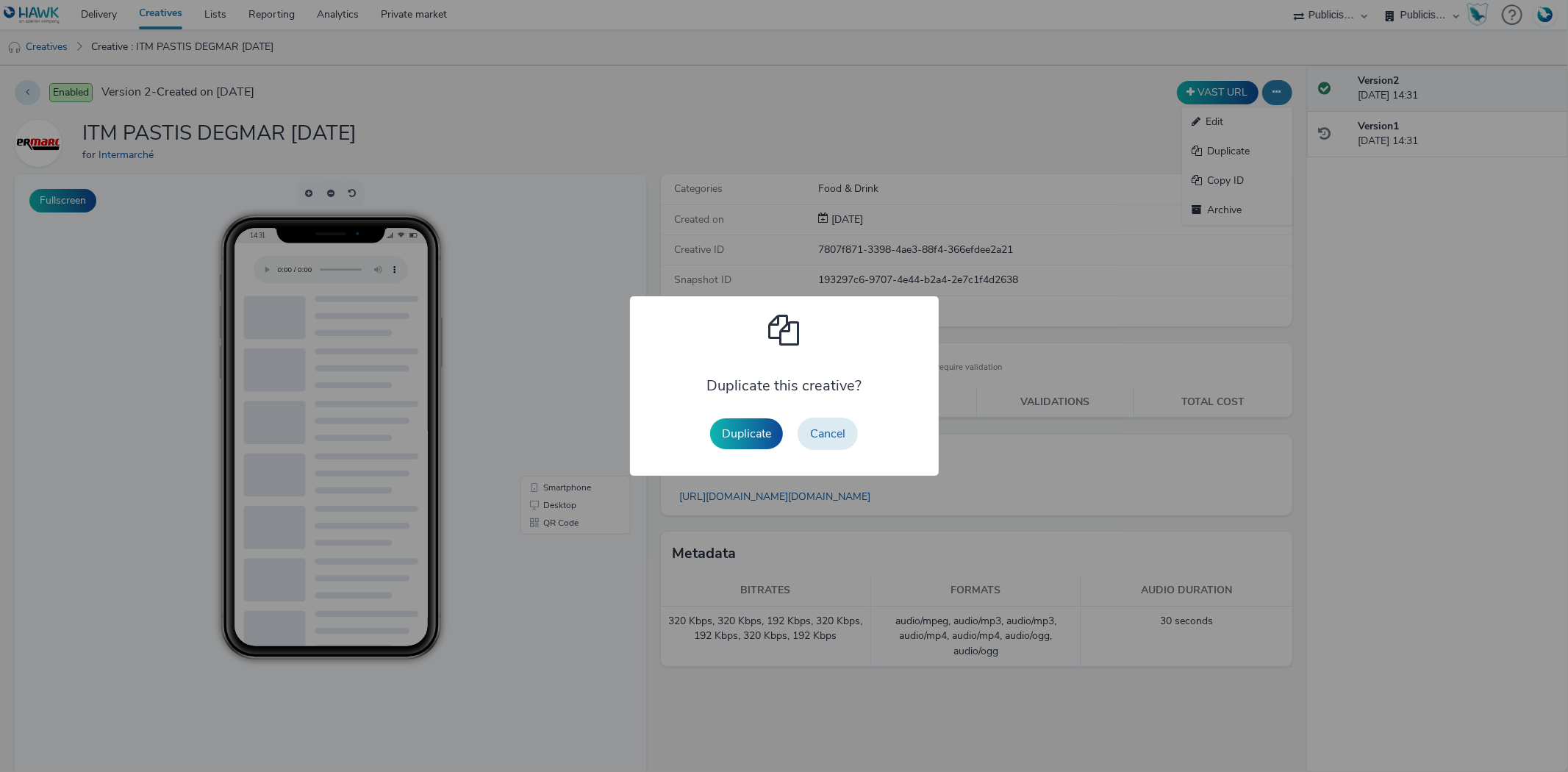
click at [785, 436] on div "Duplicate Cancel" at bounding box center [783, 433] width 162 height 47
click at [763, 439] on button "Duplicate" at bounding box center [747, 434] width 73 height 31
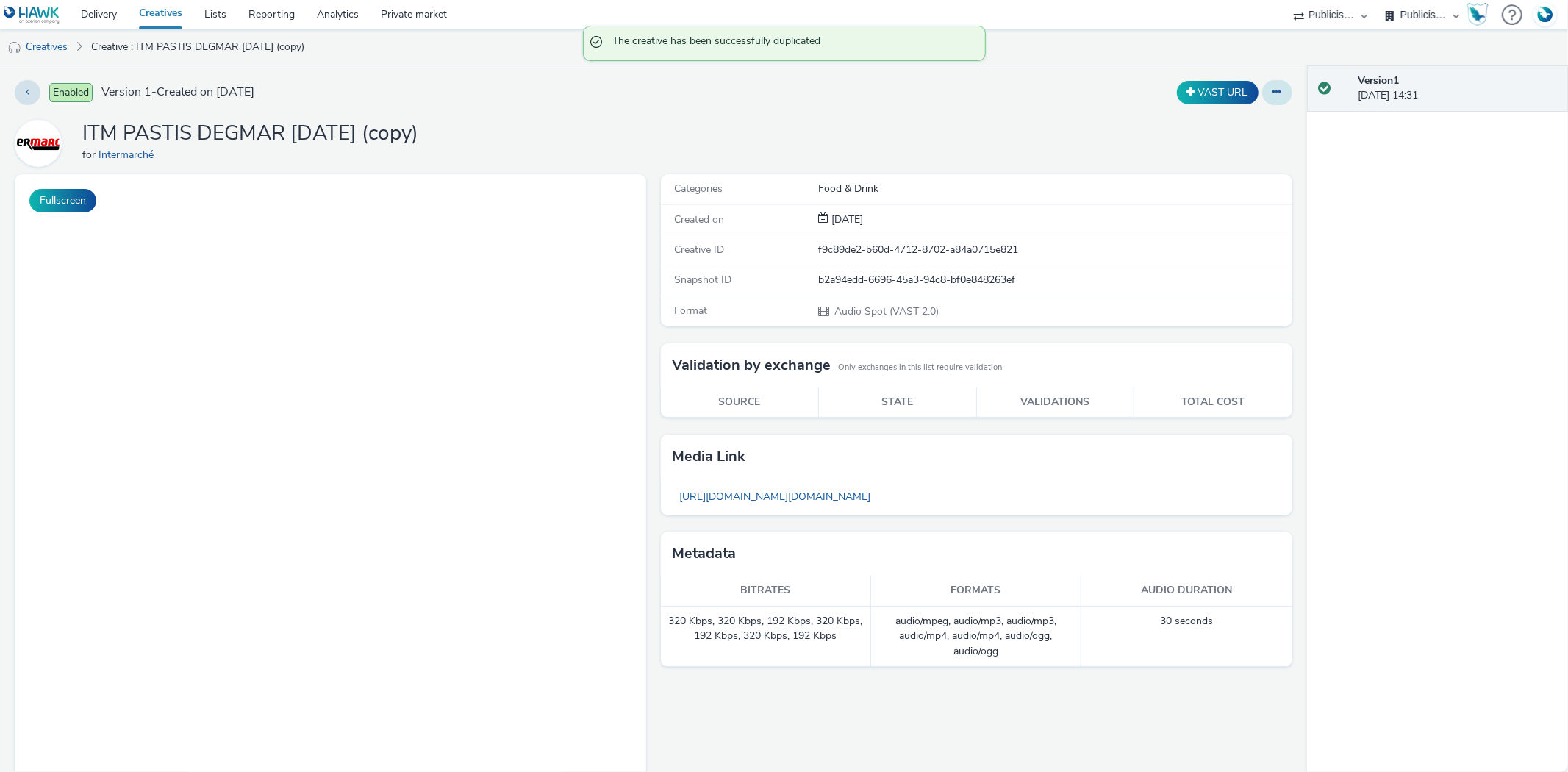
click at [1273, 94] on icon at bounding box center [1277, 92] width 8 height 10
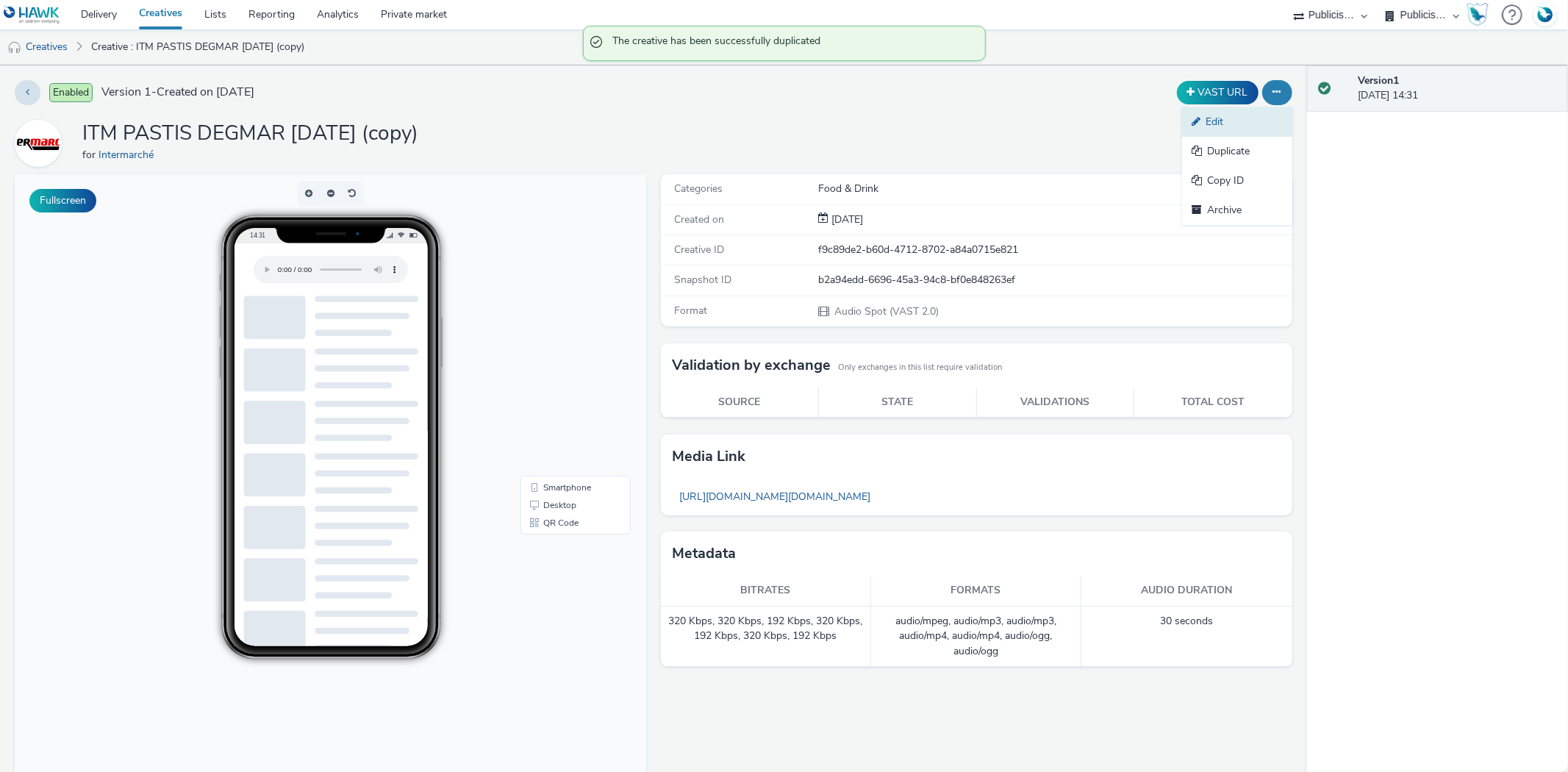
click at [1255, 123] on link "Edit" at bounding box center [1237, 122] width 110 height 30
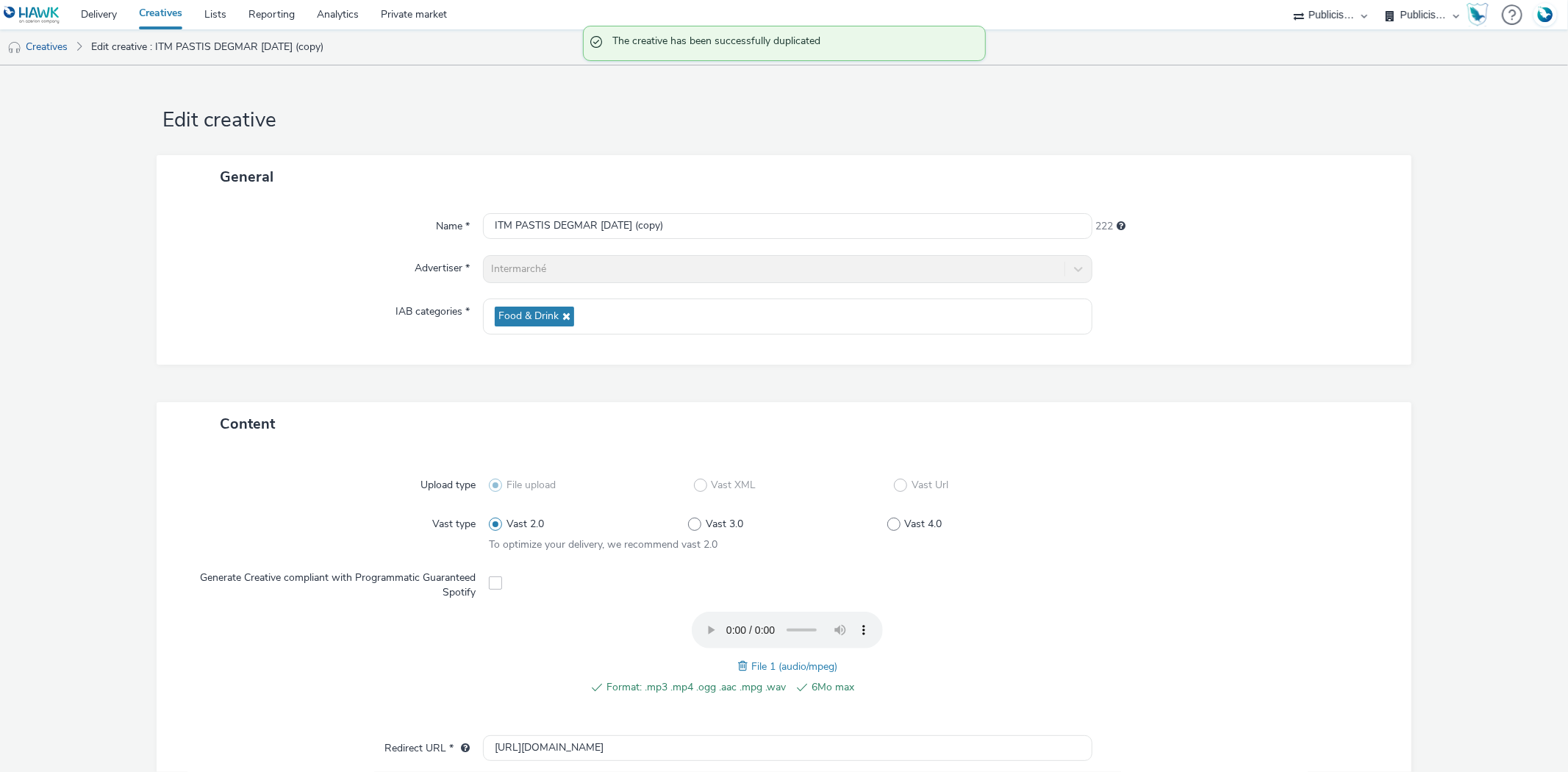
click at [738, 667] on span at bounding box center [744, 666] width 13 height 16
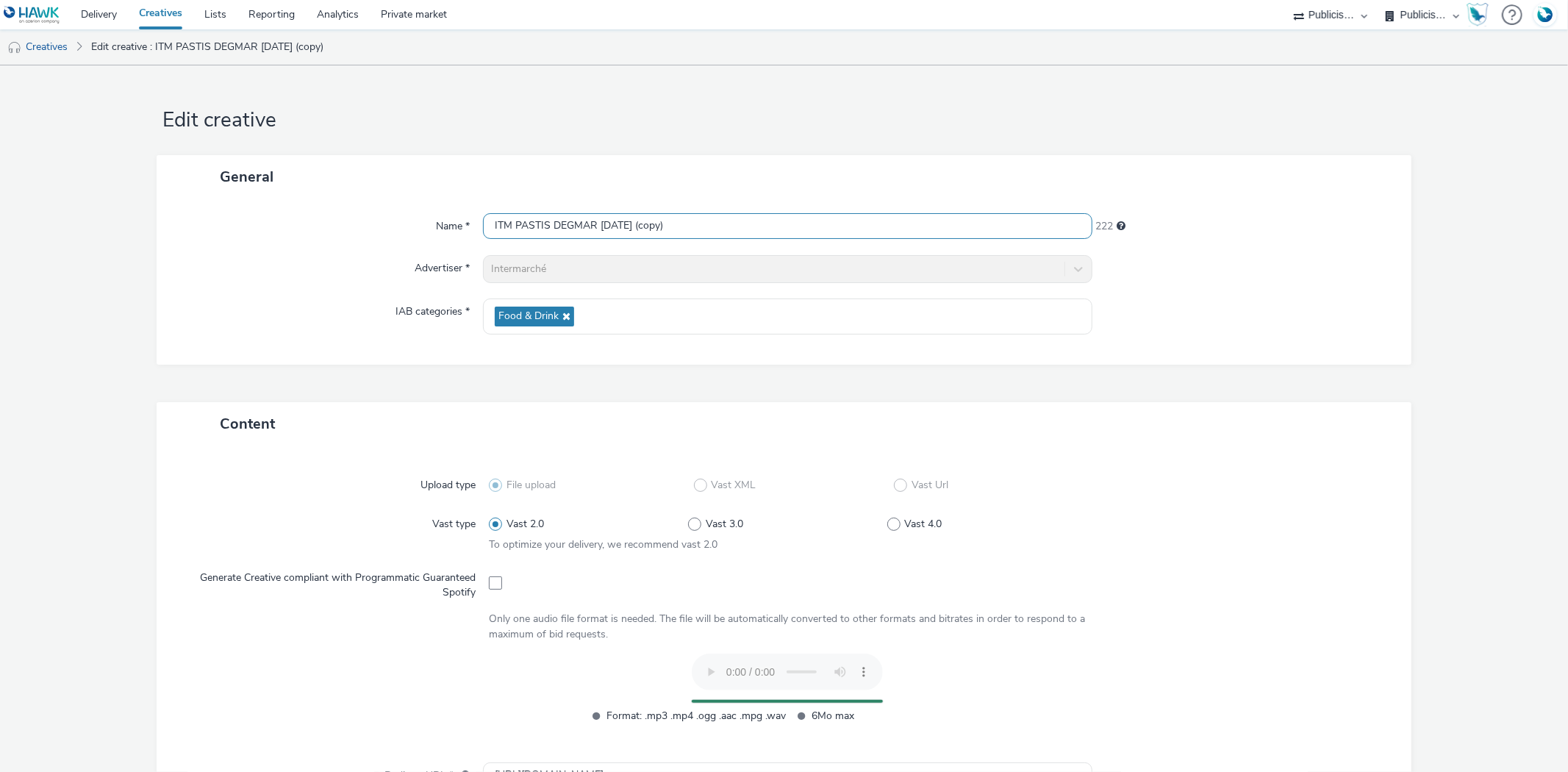
click at [564, 230] on input "ITM PASTIS DEGMAR 21.08.25 (copy)" at bounding box center [787, 226] width 609 height 26
drag, startPoint x: 564, startPoint y: 230, endPoint x: 834, endPoint y: 299, distance: 278.7
click at [567, 231] on input "ITM PASTIS DEGMAR 21.08.25 (copy)" at bounding box center [787, 226] width 609 height 26
paste input "ARIEL ET LENOR DEGMAR M20 28.08.25"
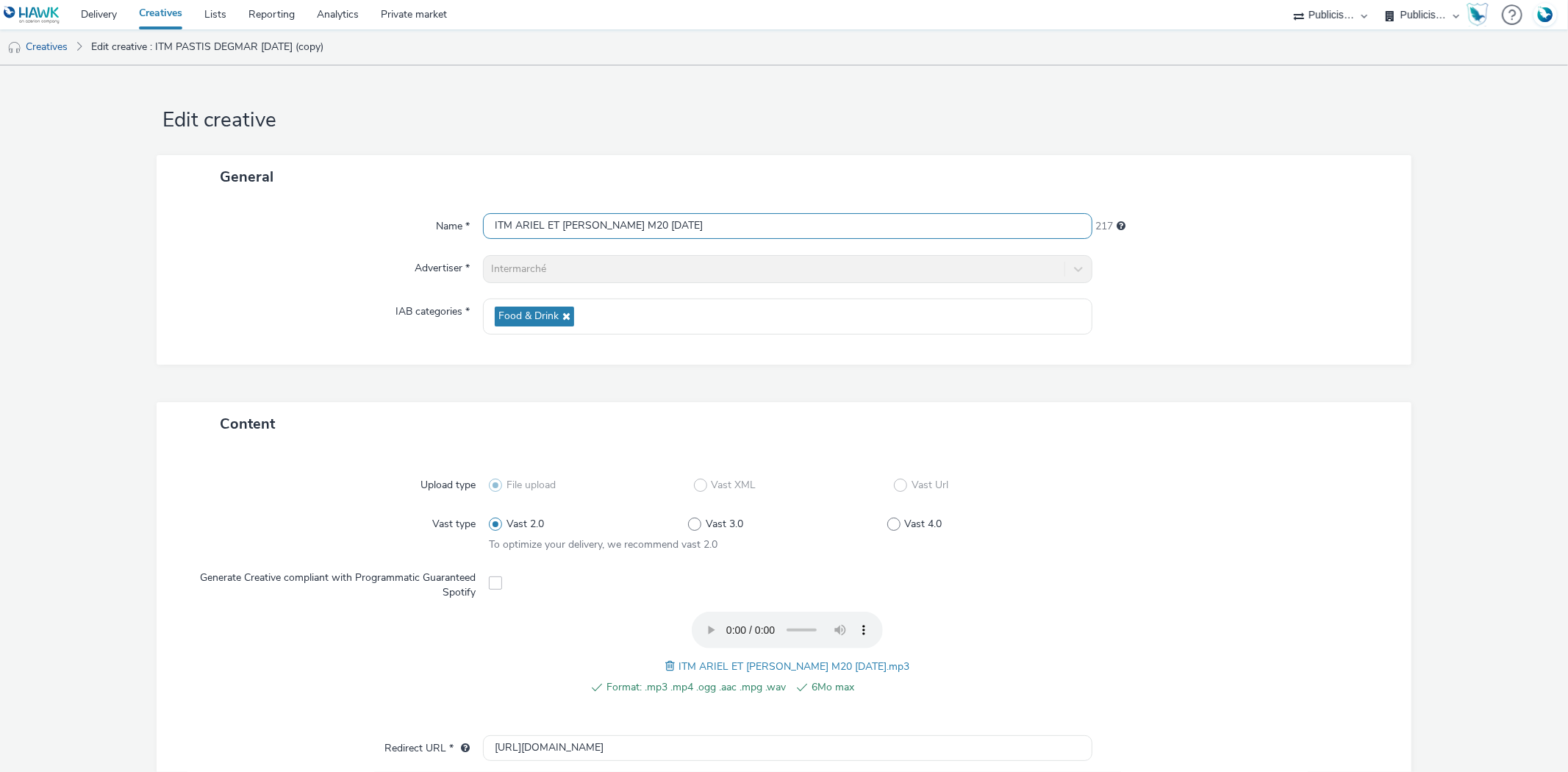
type input "ITM ARIEL ET LENOR DEGMAR M20 28.08.25"
click at [1493, 520] on form "Edit creative General Name * ITM ARIEL ET LENOR DEGMAR M20 28.08.25 217 Adverti…" at bounding box center [784, 589] width 1568 height 1049
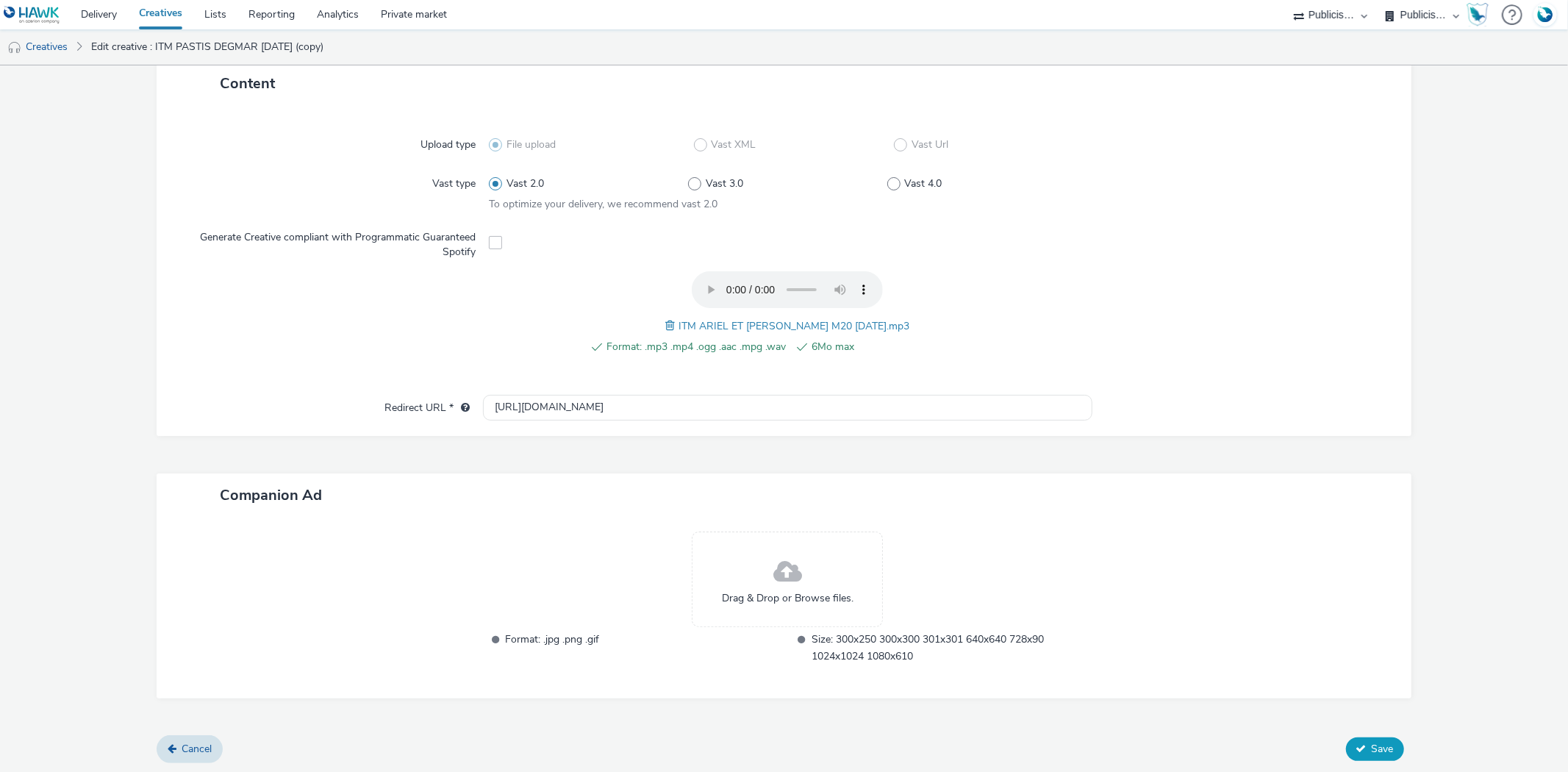
click at [1386, 738] on button "Save" at bounding box center [1375, 749] width 58 height 23
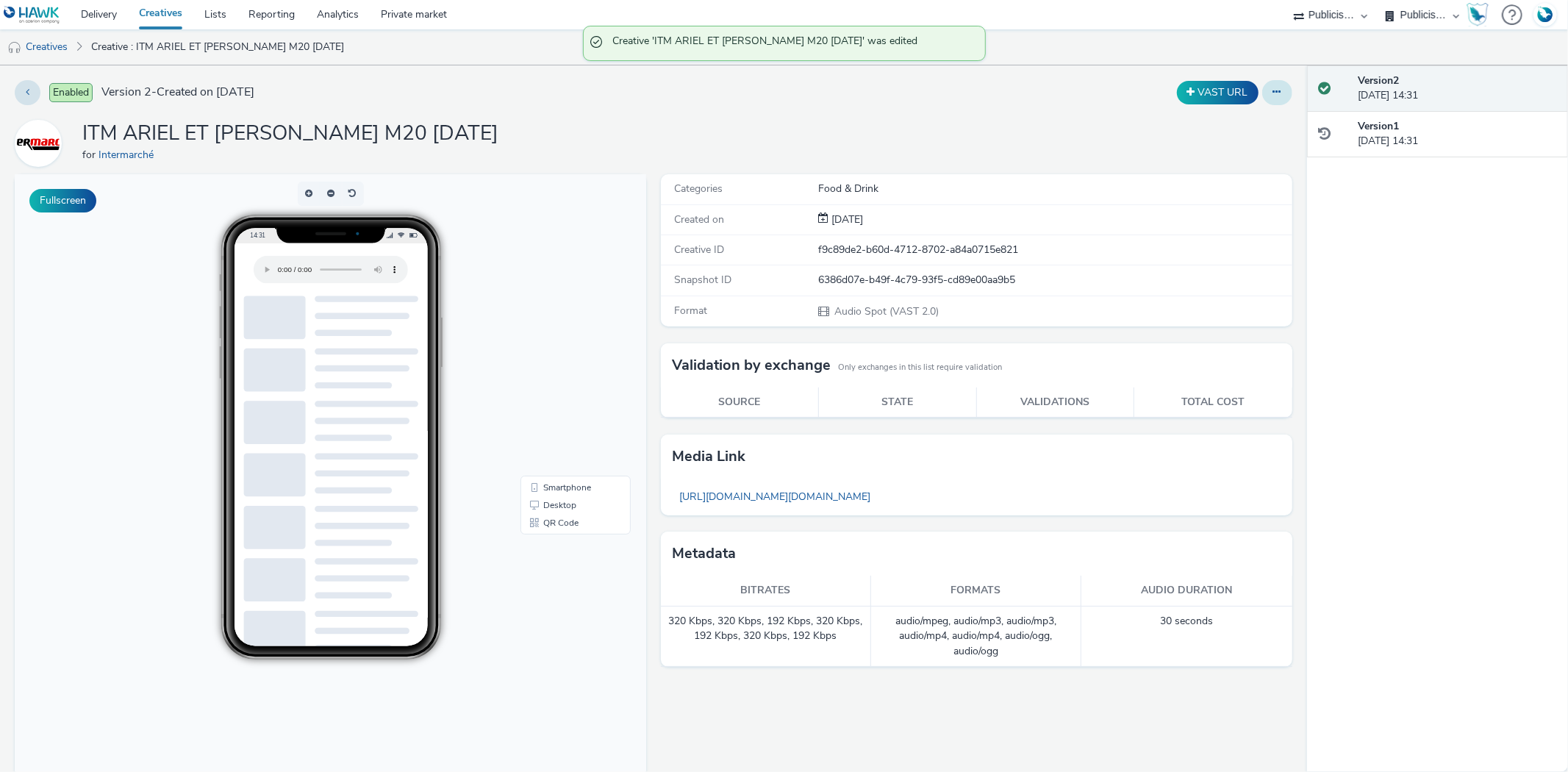
click at [1273, 93] on icon at bounding box center [1277, 92] width 8 height 10
click at [1250, 147] on link "Duplicate" at bounding box center [1237, 151] width 110 height 30
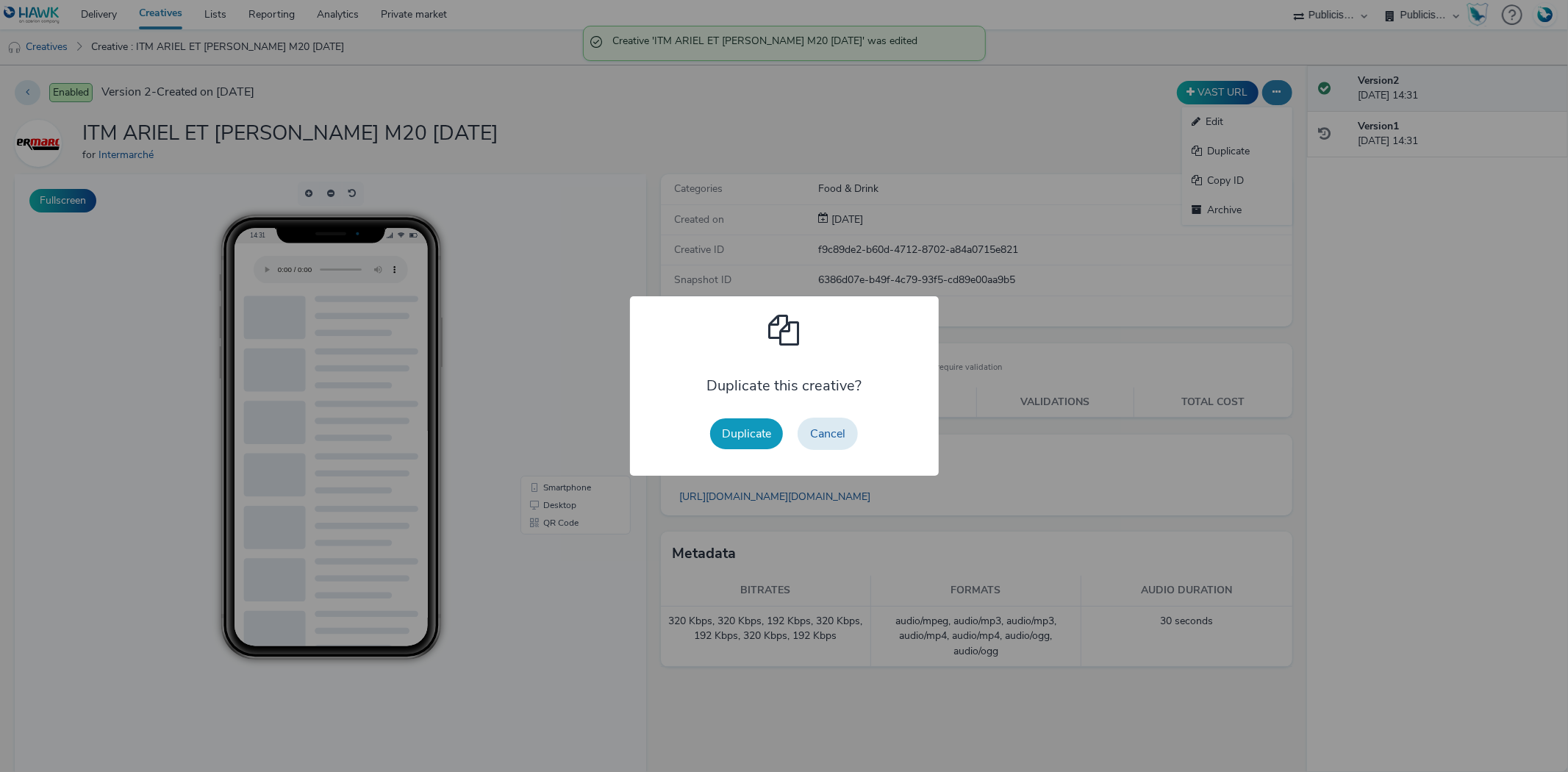
click at [743, 425] on button "Duplicate" at bounding box center [747, 434] width 73 height 31
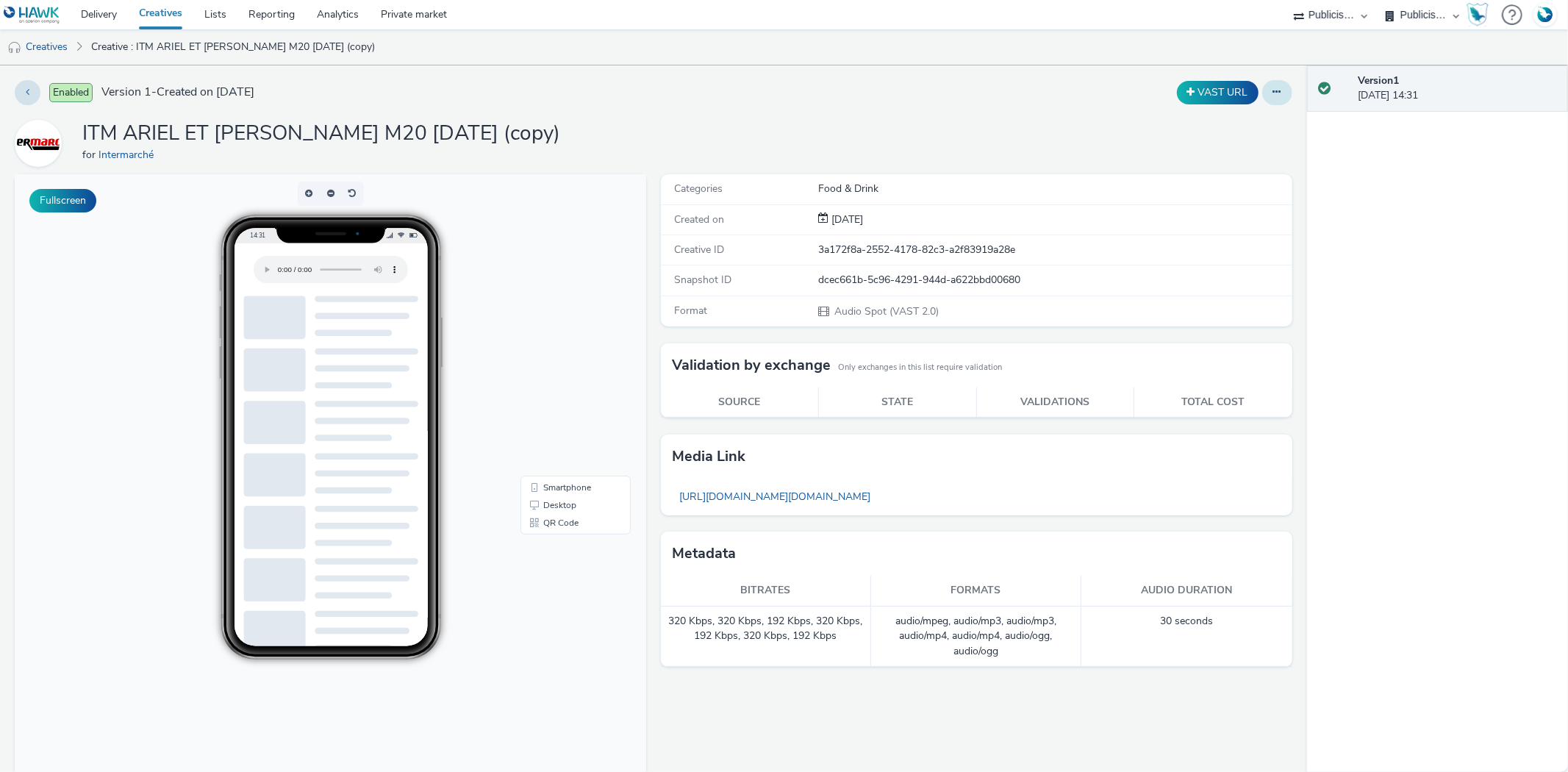
drag, startPoint x: 1281, startPoint y: 94, endPoint x: 1258, endPoint y: 97, distance: 23.2
click at [1281, 93] on div "Enabled Version 1 - Created on 04 September 2025 VAST URL ITM ARIEL ET LENOR DE…" at bounding box center [654, 419] width 1307 height 707
click at [1262, 99] on div at bounding box center [1277, 92] width 30 height 25
click at [1262, 96] on button at bounding box center [1277, 92] width 30 height 25
click at [1232, 109] on link "Edit" at bounding box center [1237, 122] width 110 height 30
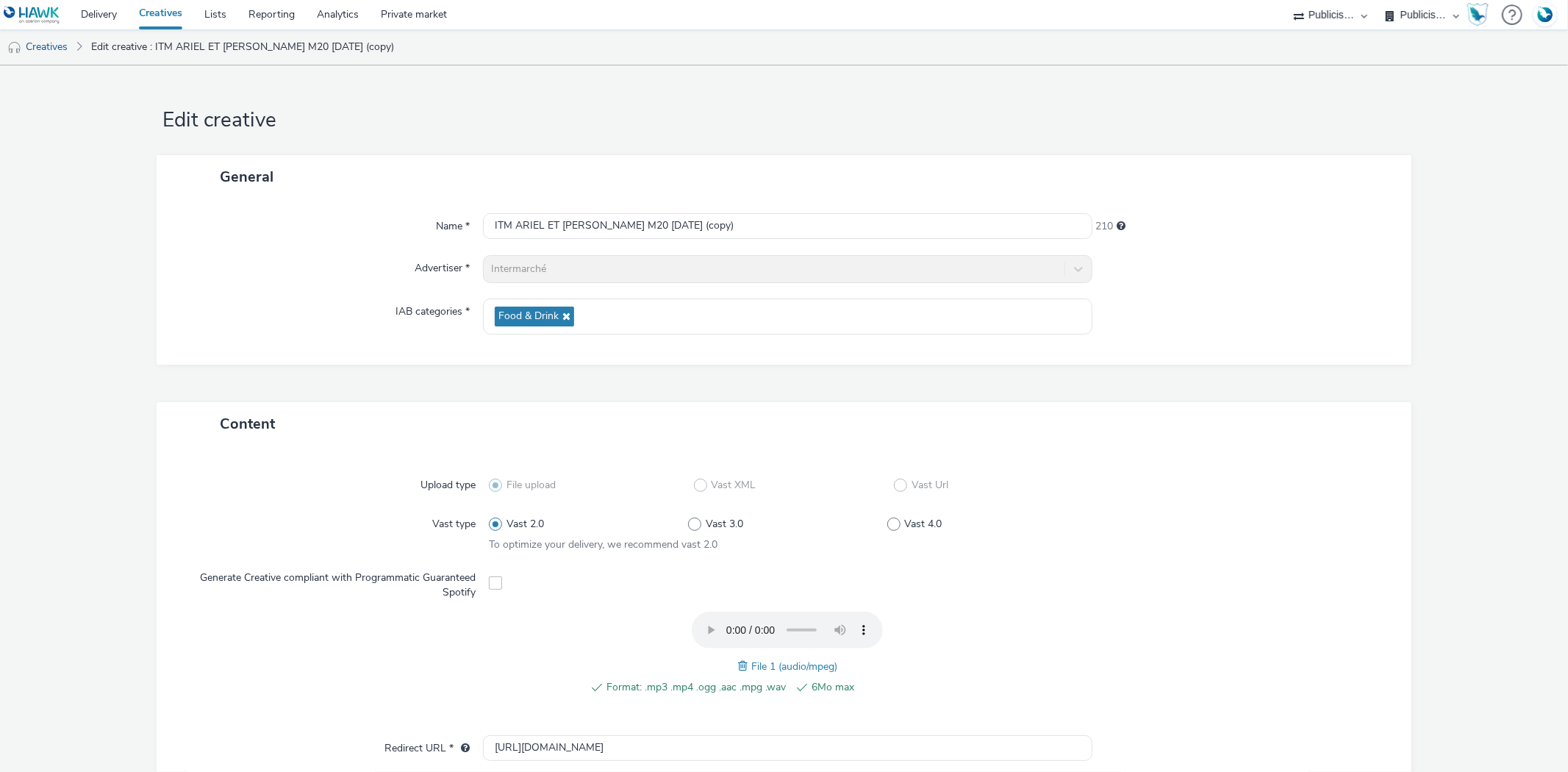
click at [730, 666] on div "Format: .mp3 .mp4 .ogg .aac .mpg .wav 6Mo max File 1 (audio/mpeg)" at bounding box center [787, 662] width 597 height 99
click at [740, 662] on span at bounding box center [744, 666] width 13 height 16
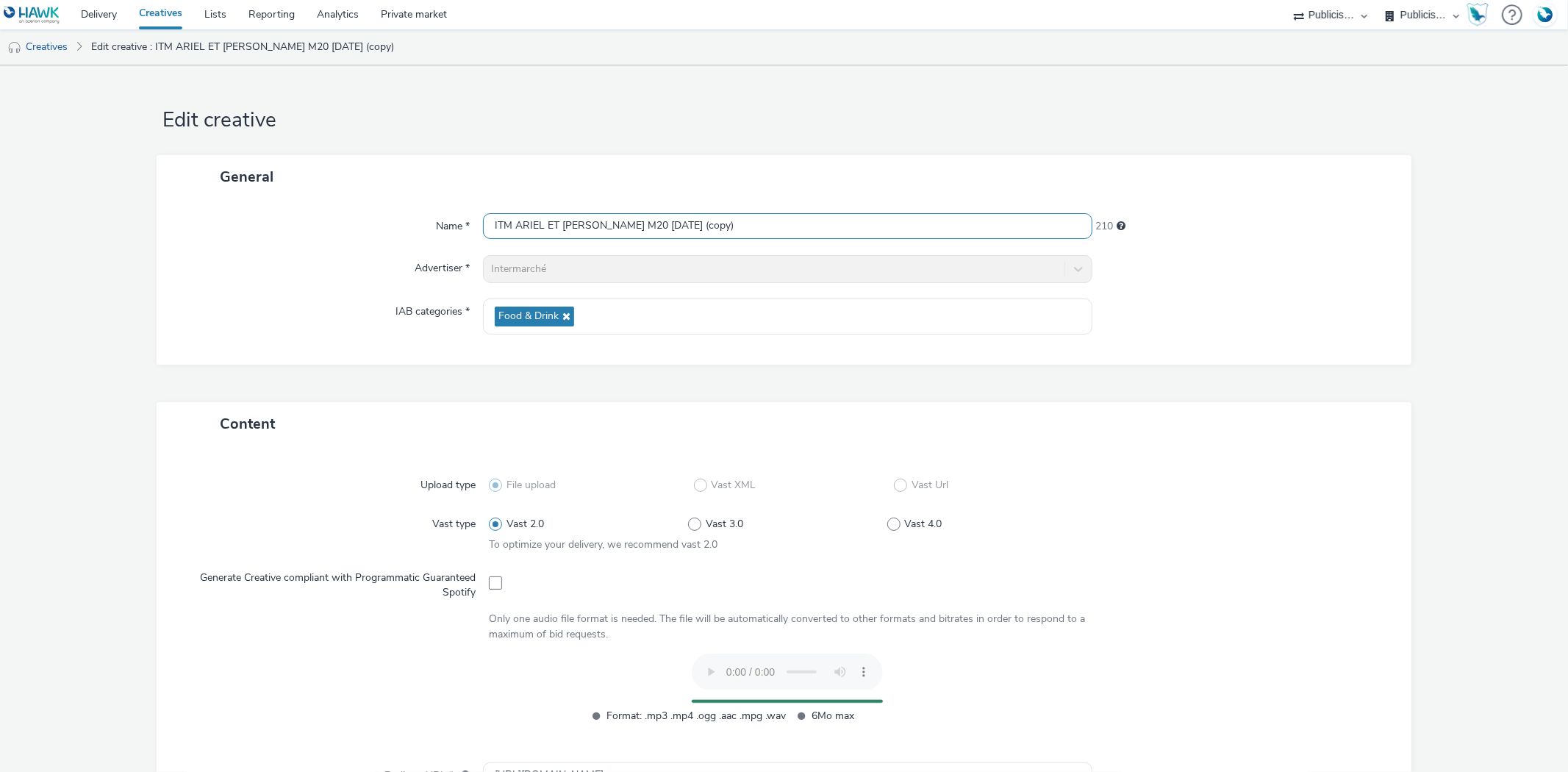
drag, startPoint x: 673, startPoint y: 241, endPoint x: 670, endPoint y: 228, distance: 13.3
click at [673, 241] on div "Name * ITM ARIEL ET LENOR DEGMAR M20 28.08.25 (copy) 210 Advertiser * Intermarc…" at bounding box center [783, 282] width 1254 height 166
click at [668, 224] on input "ITM ARIEL ET LENOR DEGMAR M20 28.08.25 (copy)" at bounding box center [787, 226] width 609 height 26
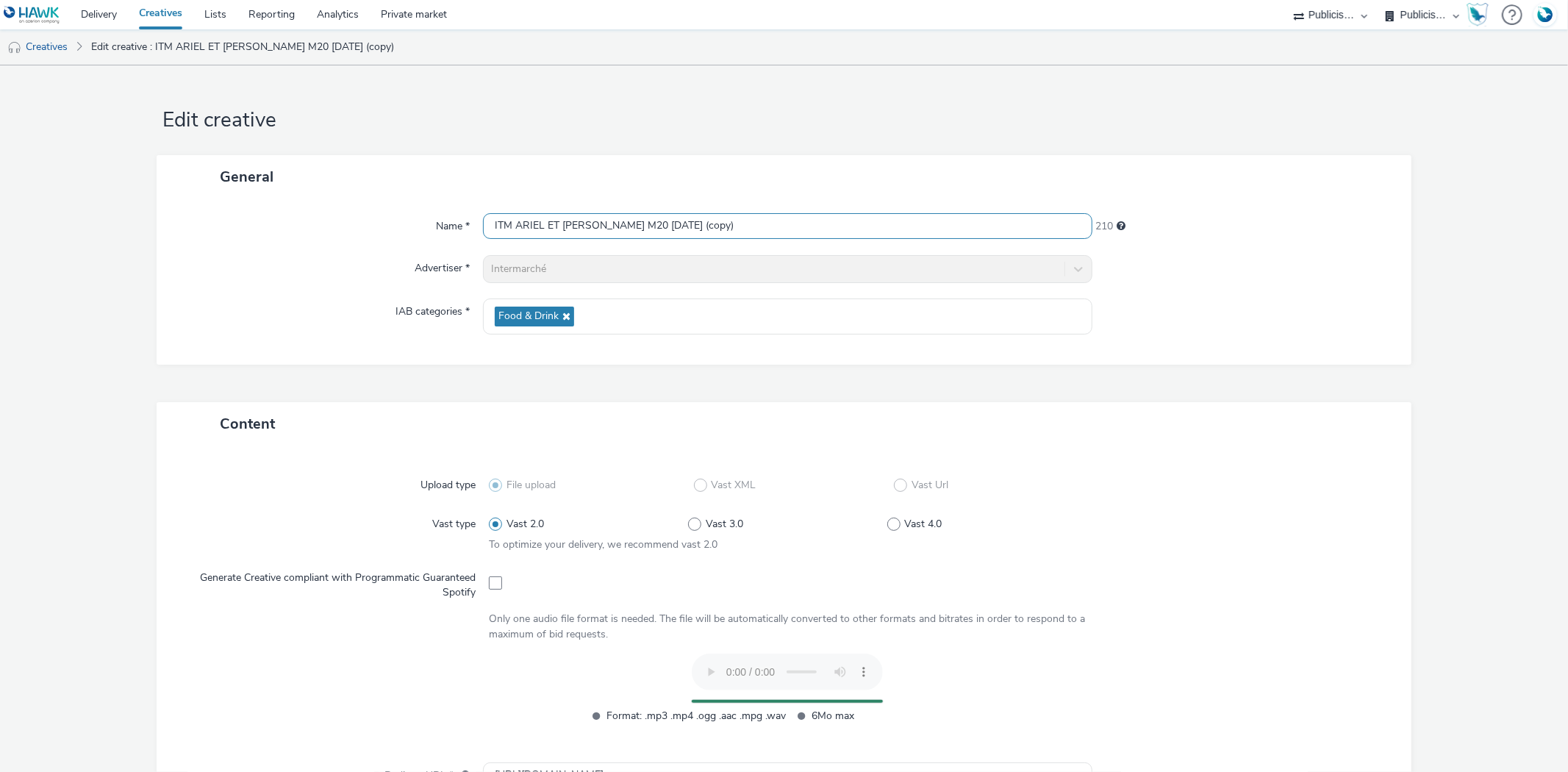
paste input "JJ M20 28.08.25"
type input "ITM ARIEL ET LENOR DEGJJ M20 28.08.25"
click at [1261, 331] on div at bounding box center [1244, 316] width 304 height 36
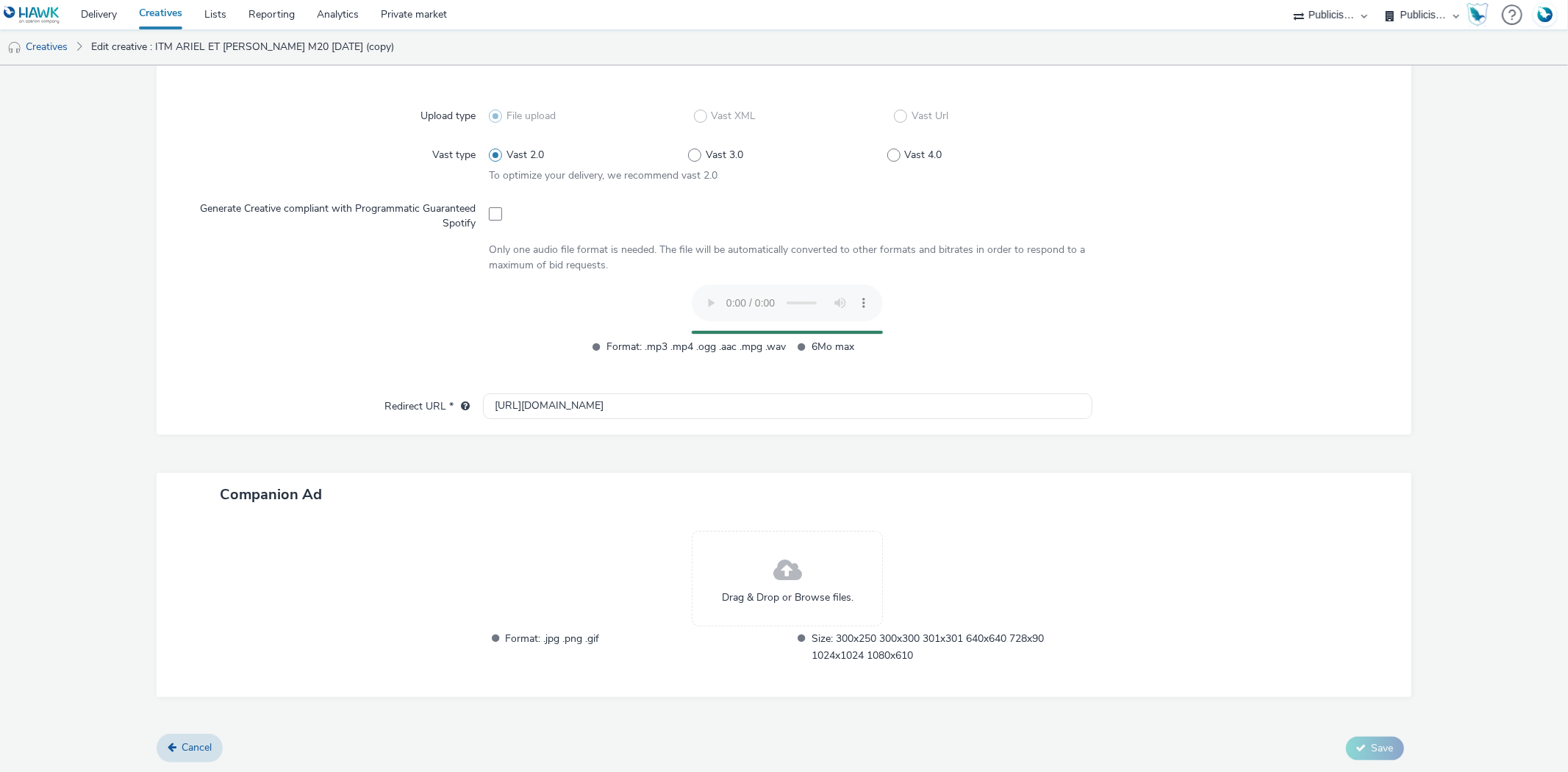
scroll to position [340, 0]
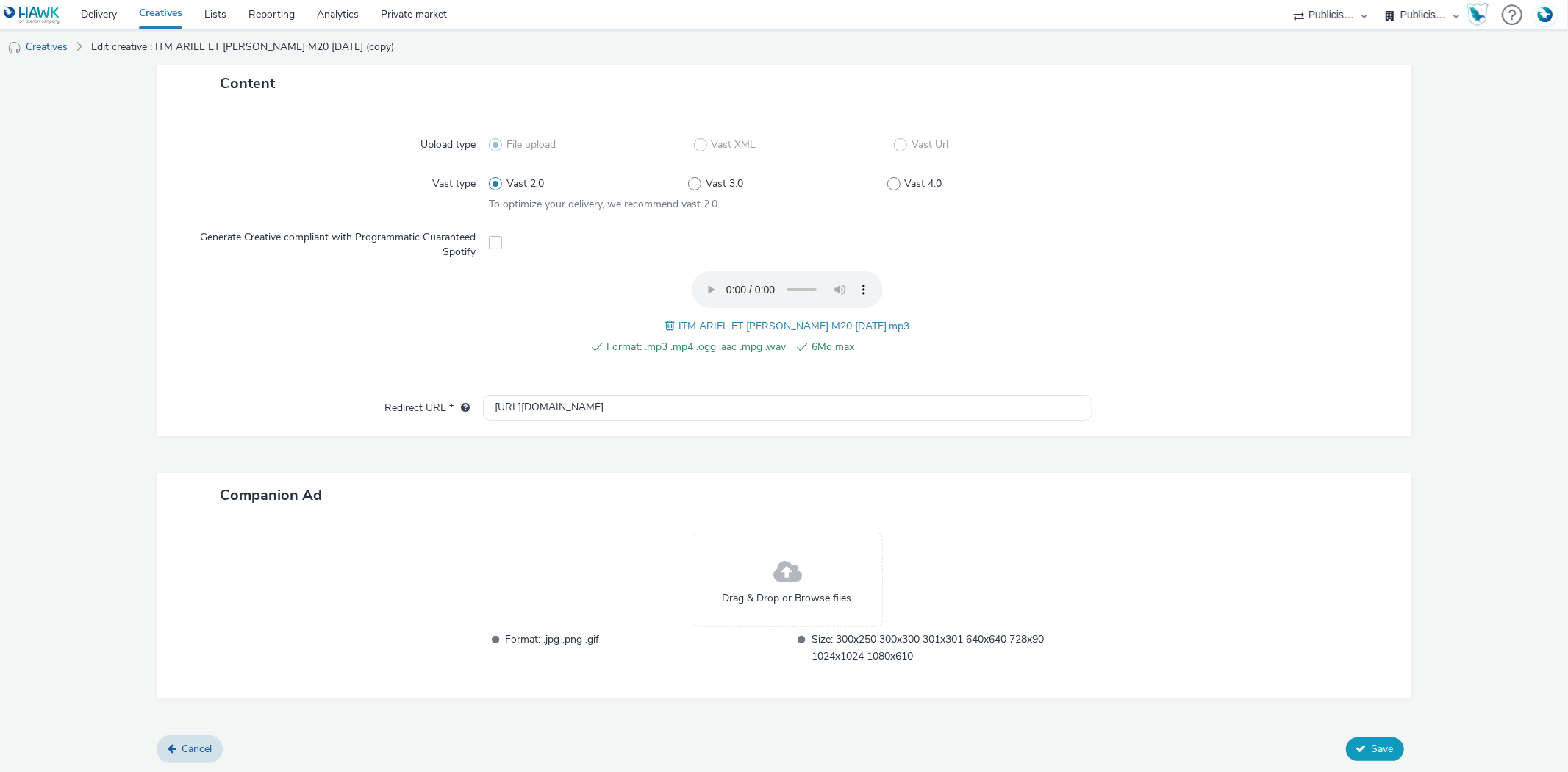
click at [1379, 748] on span "Save" at bounding box center [1382, 749] width 22 height 14
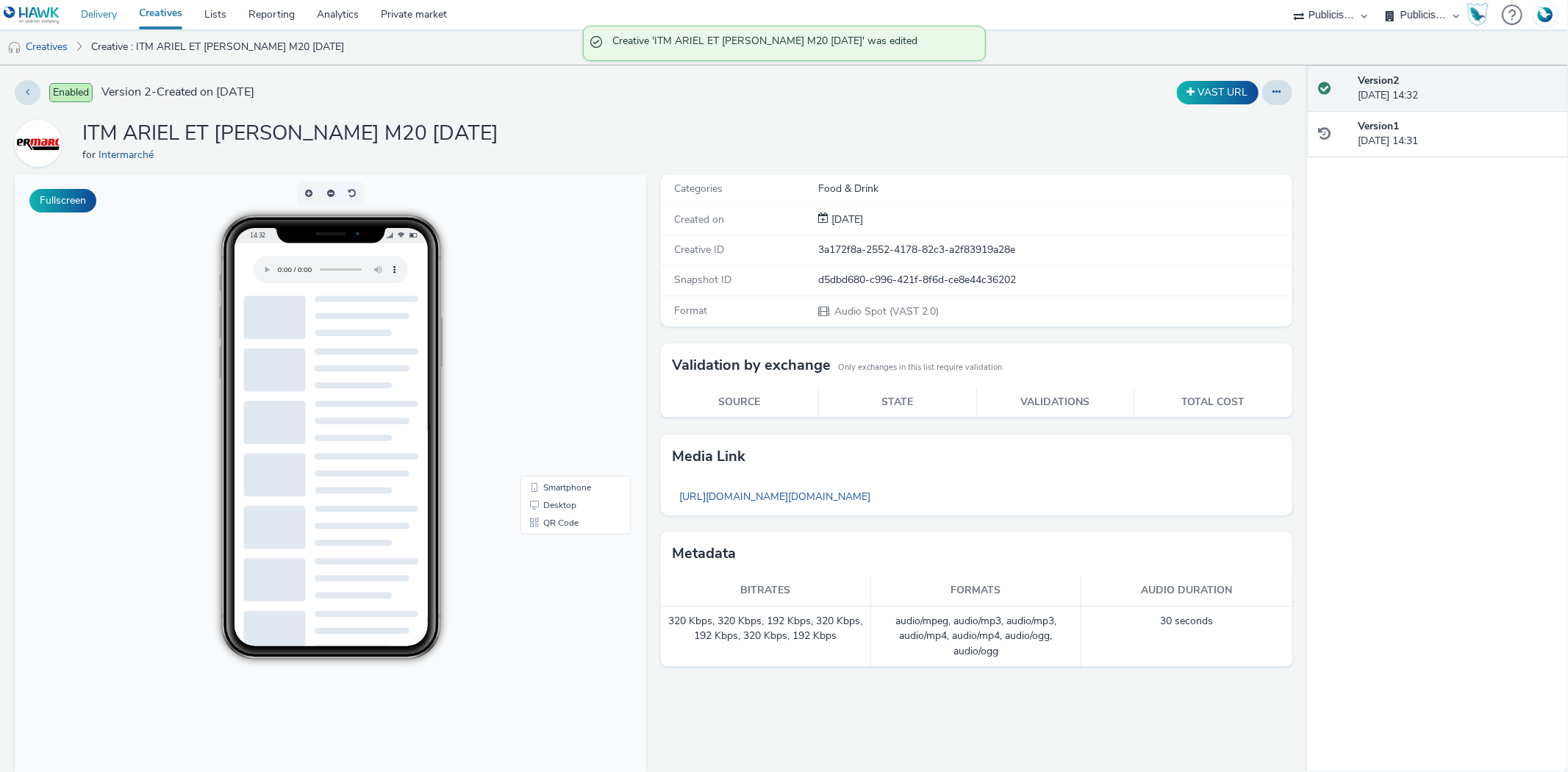
click at [110, 11] on link "Delivery" at bounding box center [99, 15] width 58 height 30
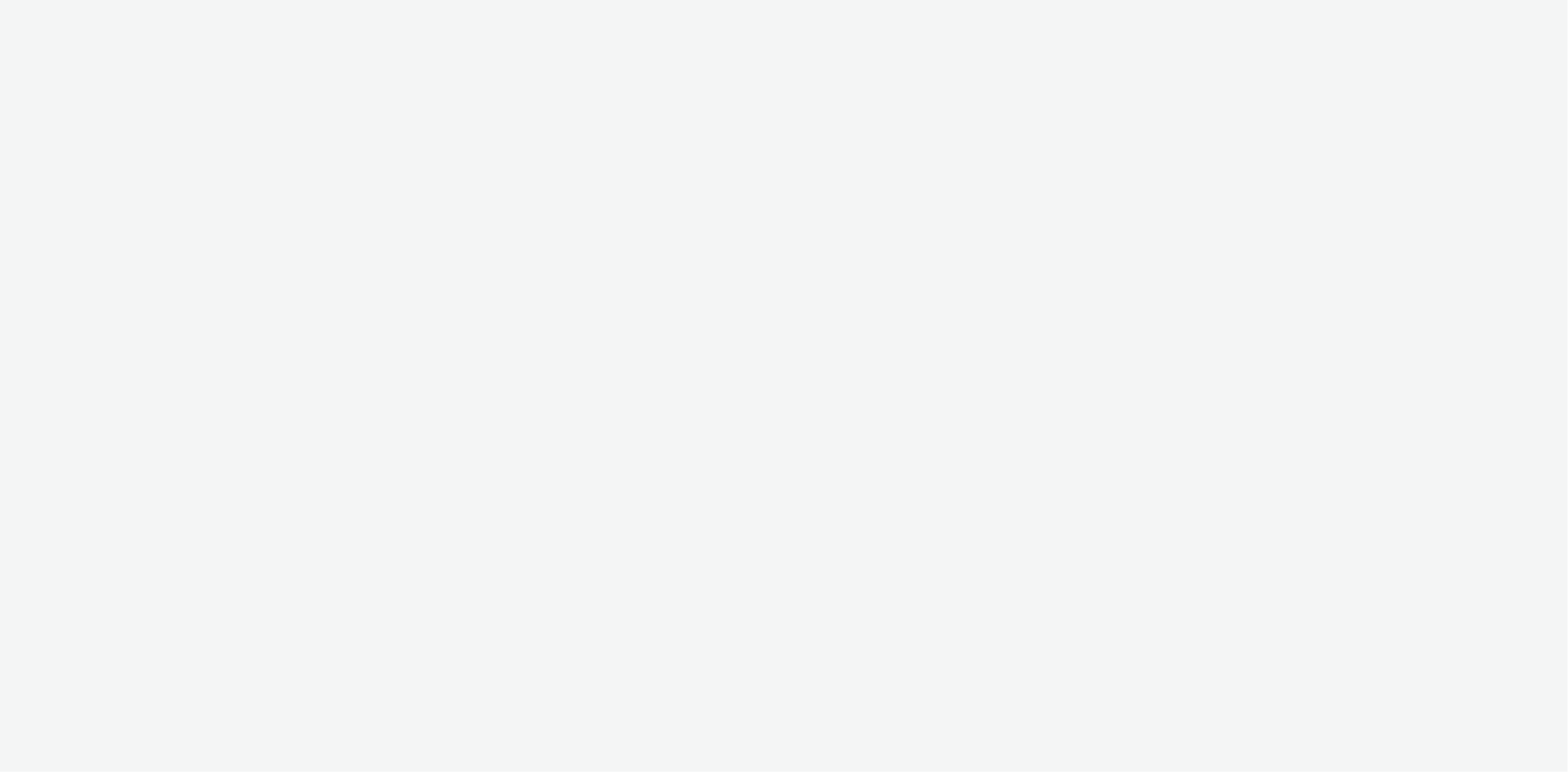
select select "24a55a22-8aa5-41c4-a59c-f152ca3b36a1"
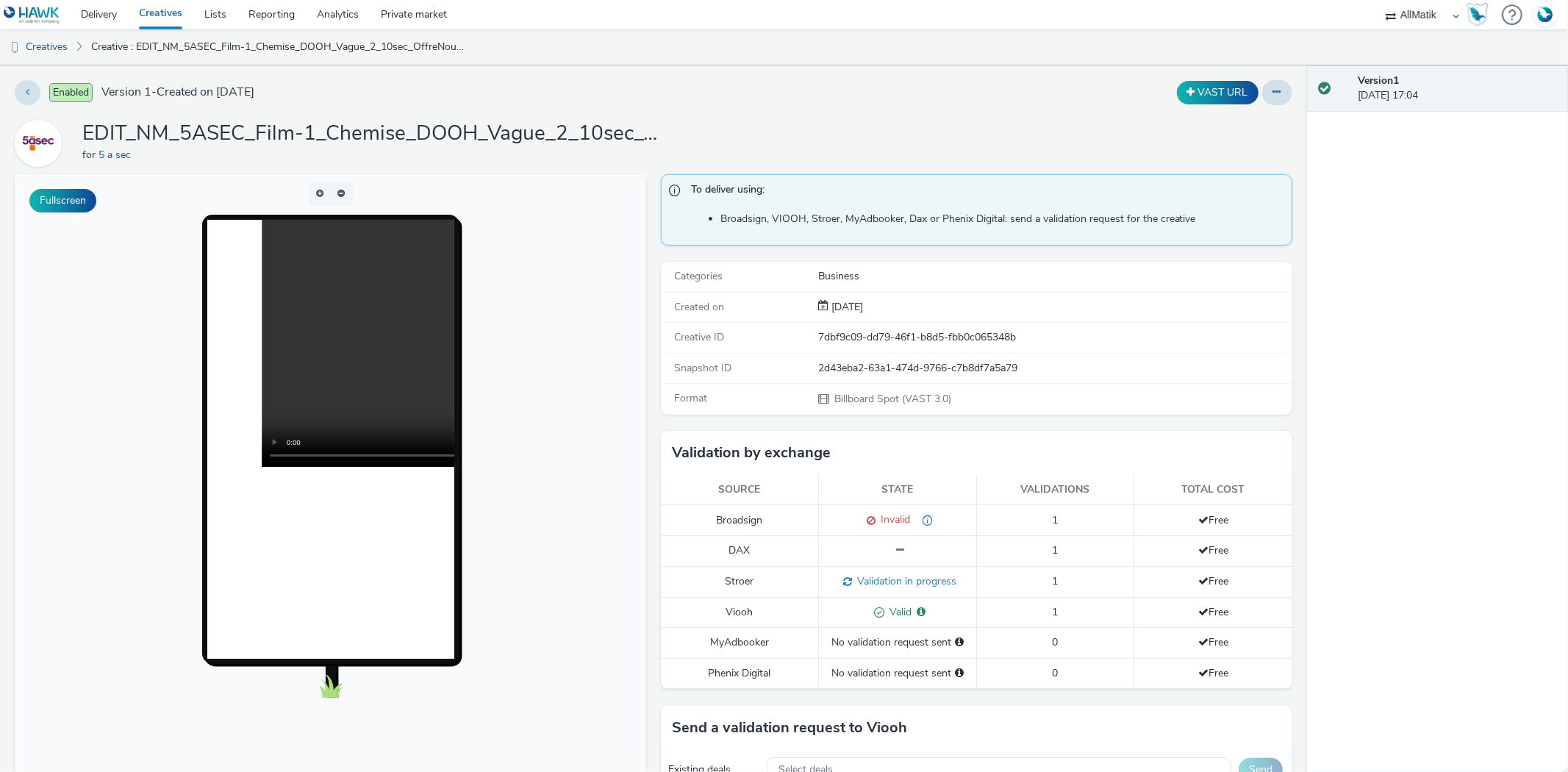
click at [713, 325] on div "Creative ID 7dbf9c09-dd79-46f1-b8d5-fbb0c065348b" at bounding box center [976, 338] width 631 height 30
